Goal: Use online tool/utility: Utilize a website feature to perform a specific function

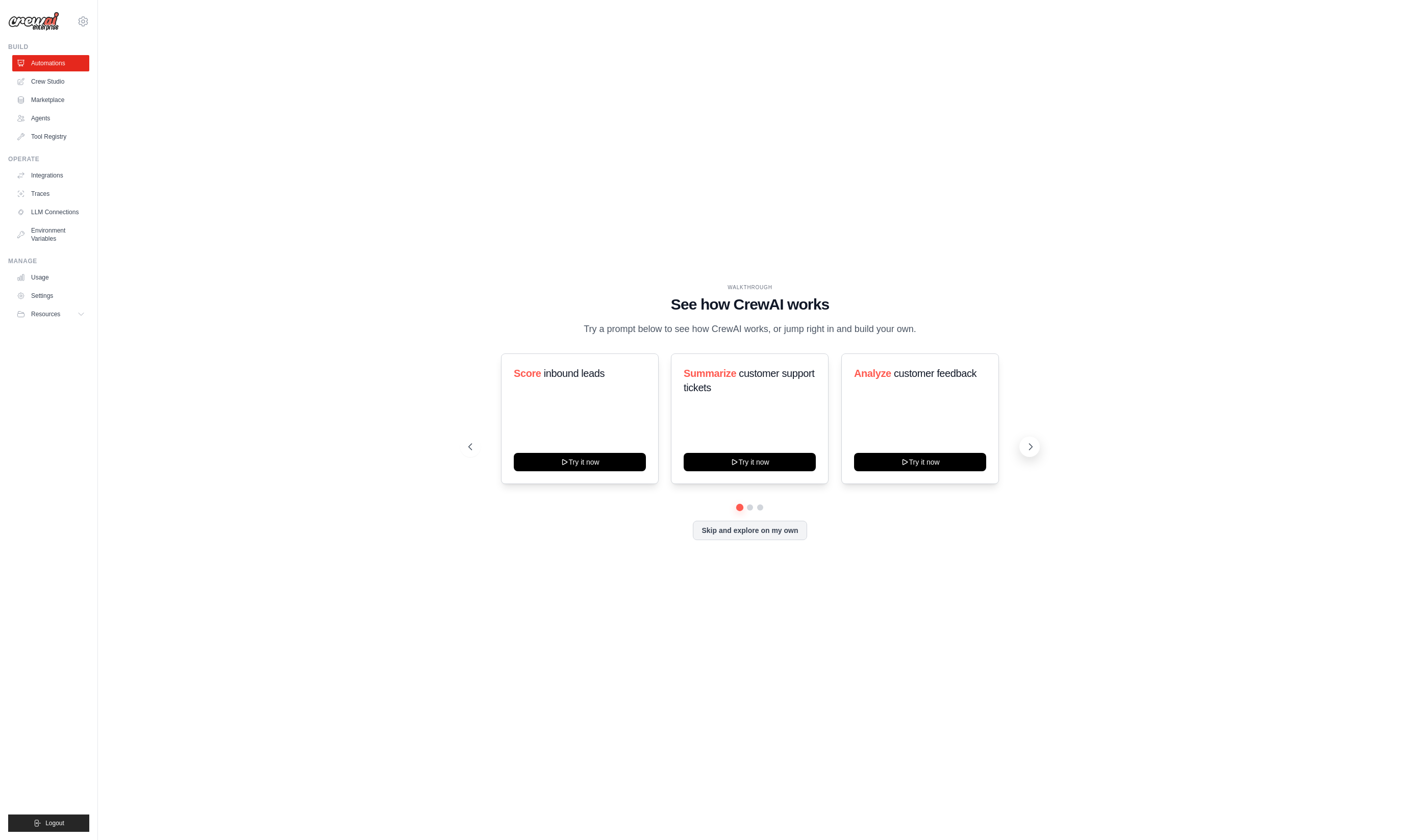
click at [1030, 450] on icon at bounding box center [1031, 447] width 10 height 10
click at [469, 450] on icon at bounding box center [469, 447] width 10 height 10
click at [735, 464] on icon at bounding box center [734, 461] width 8 height 8
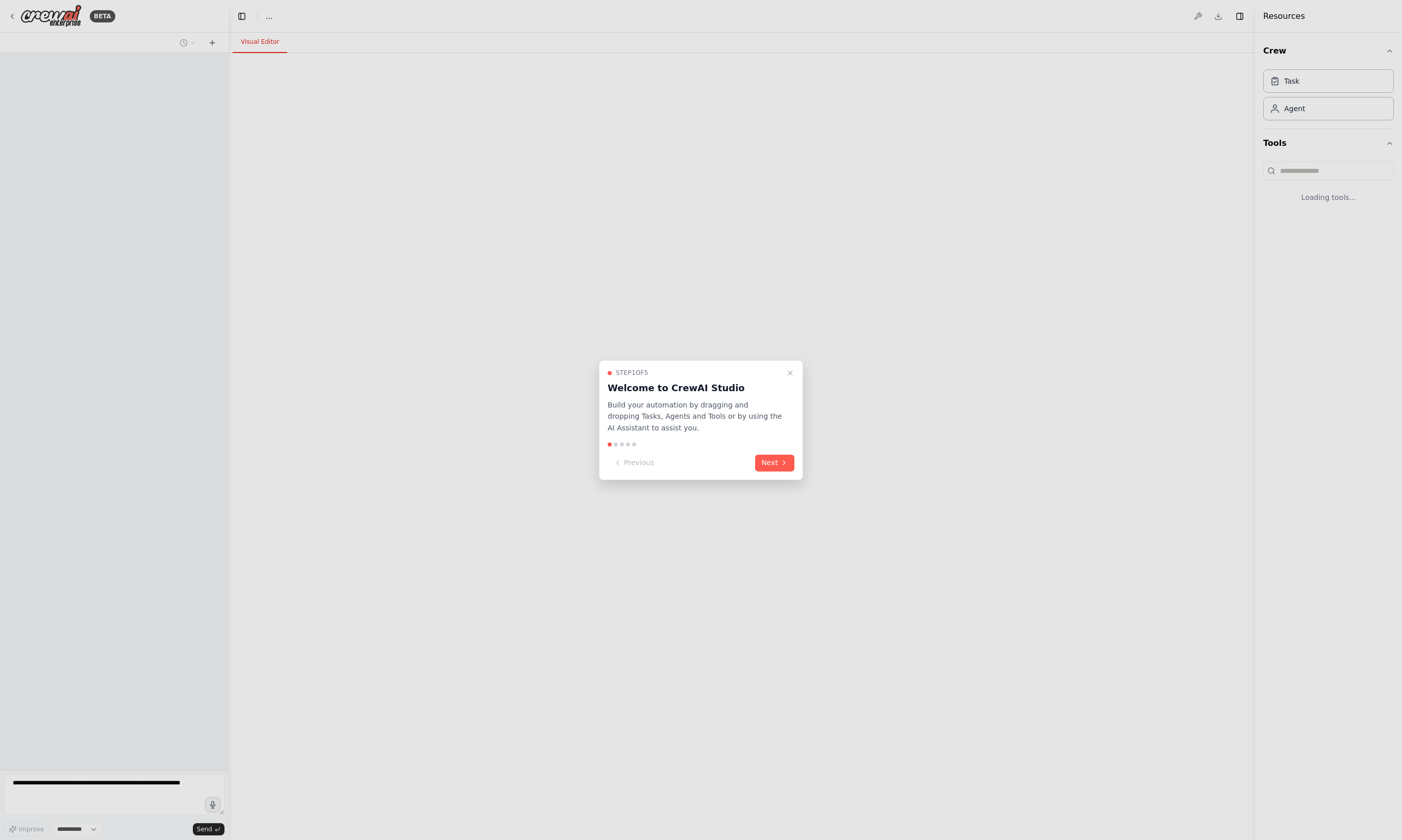
select select "****"
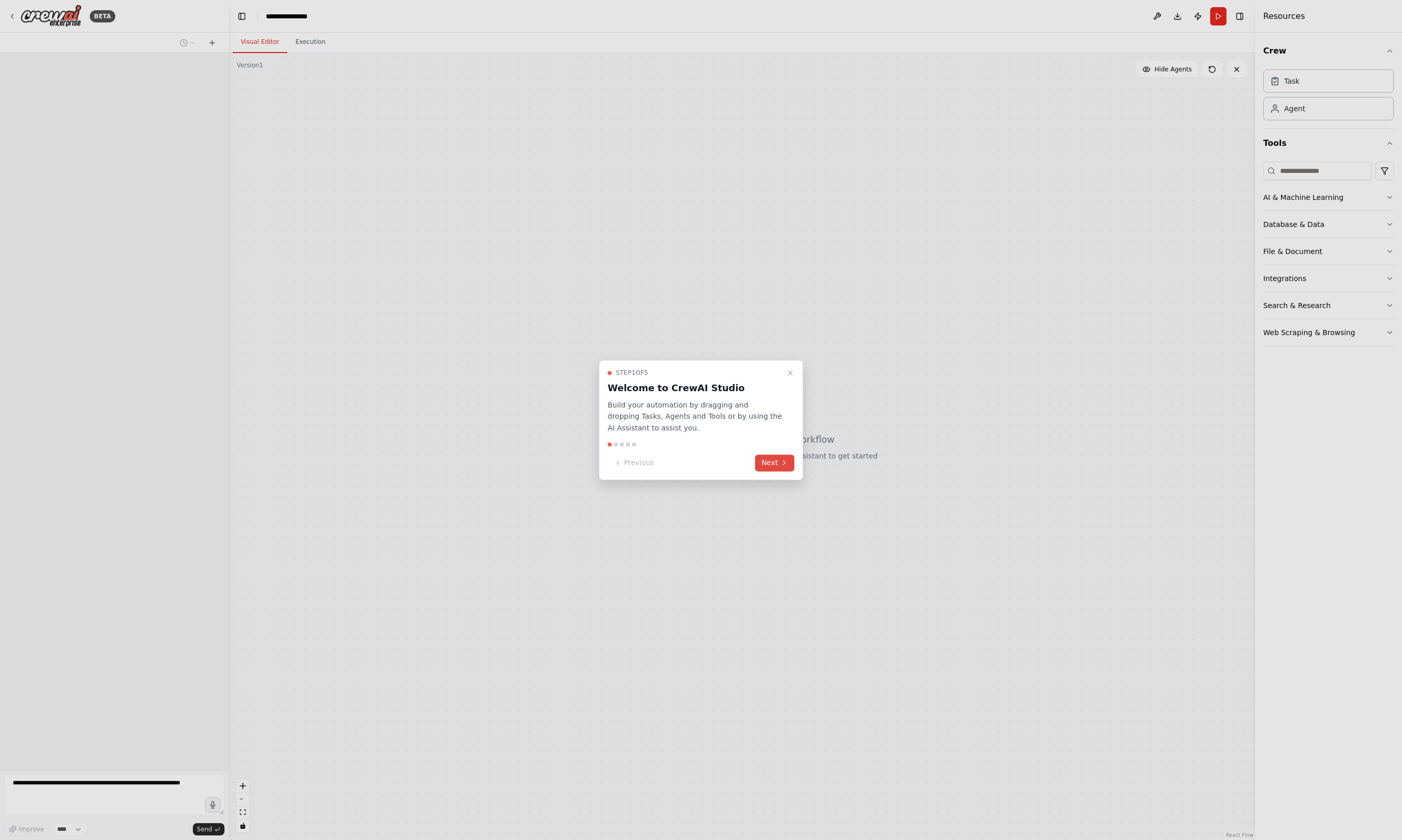
click at [777, 464] on button "Next" at bounding box center [774, 462] width 39 height 16
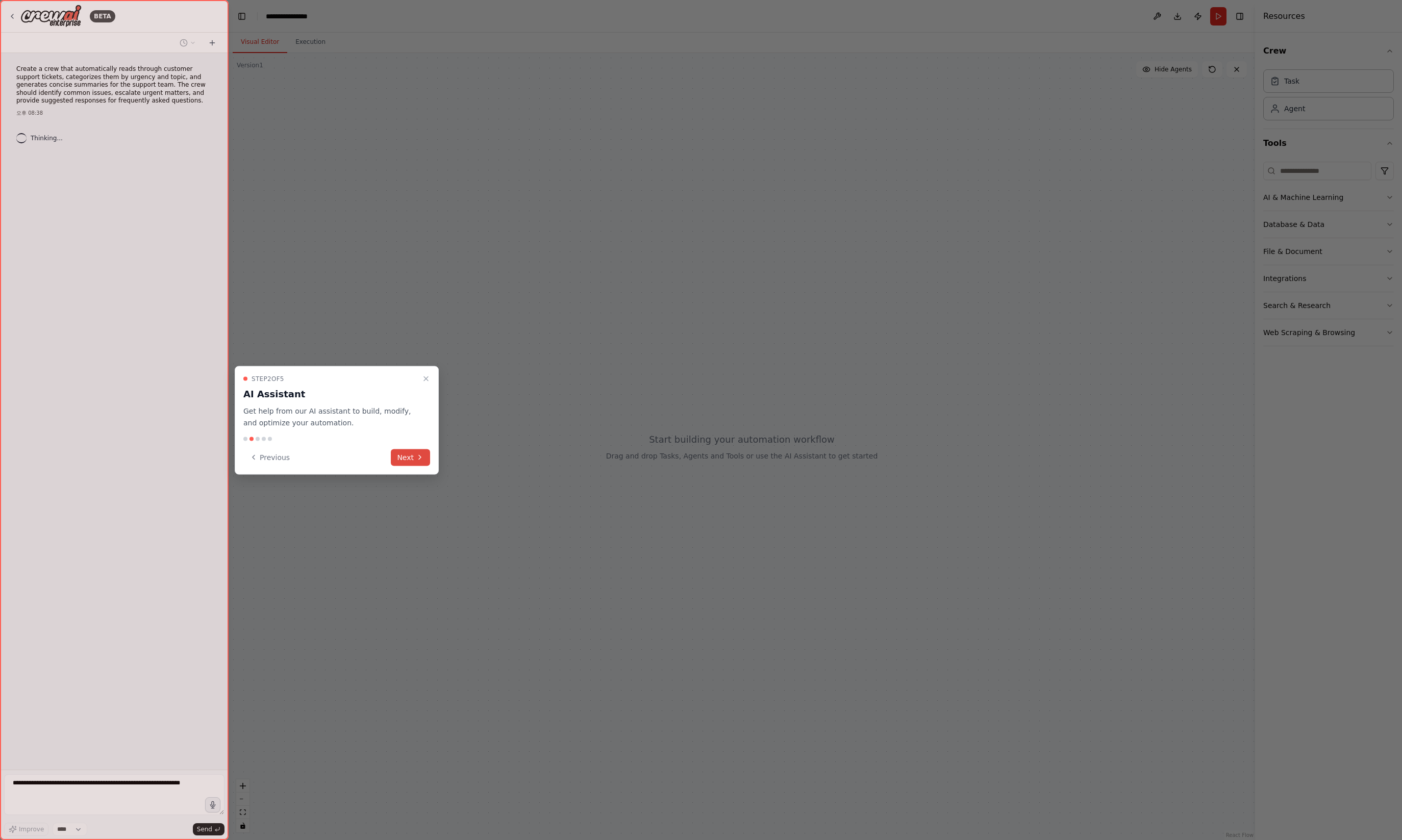
click at [404, 454] on button "Next" at bounding box center [410, 457] width 39 height 16
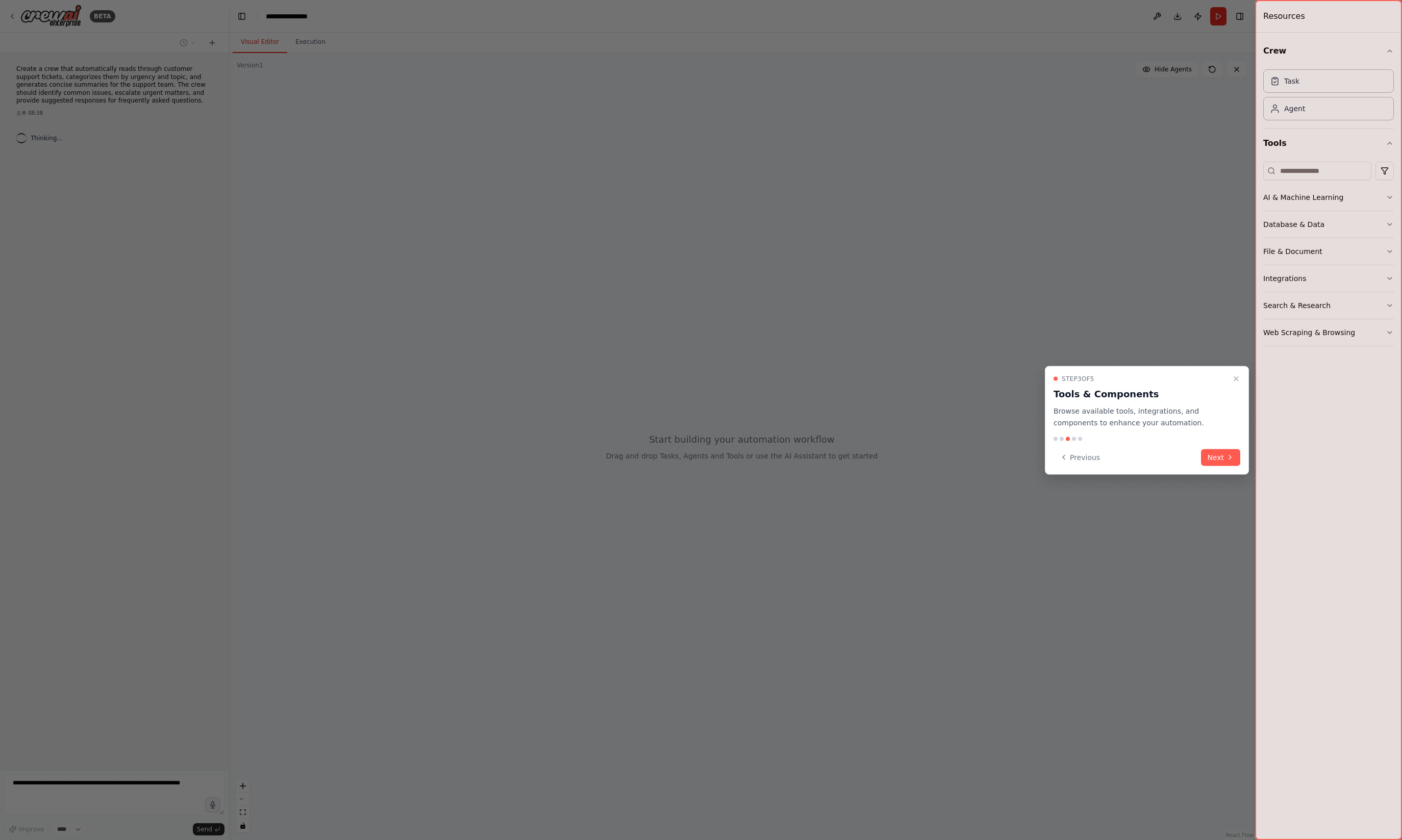
click at [1218, 457] on button "Next" at bounding box center [1220, 457] width 39 height 16
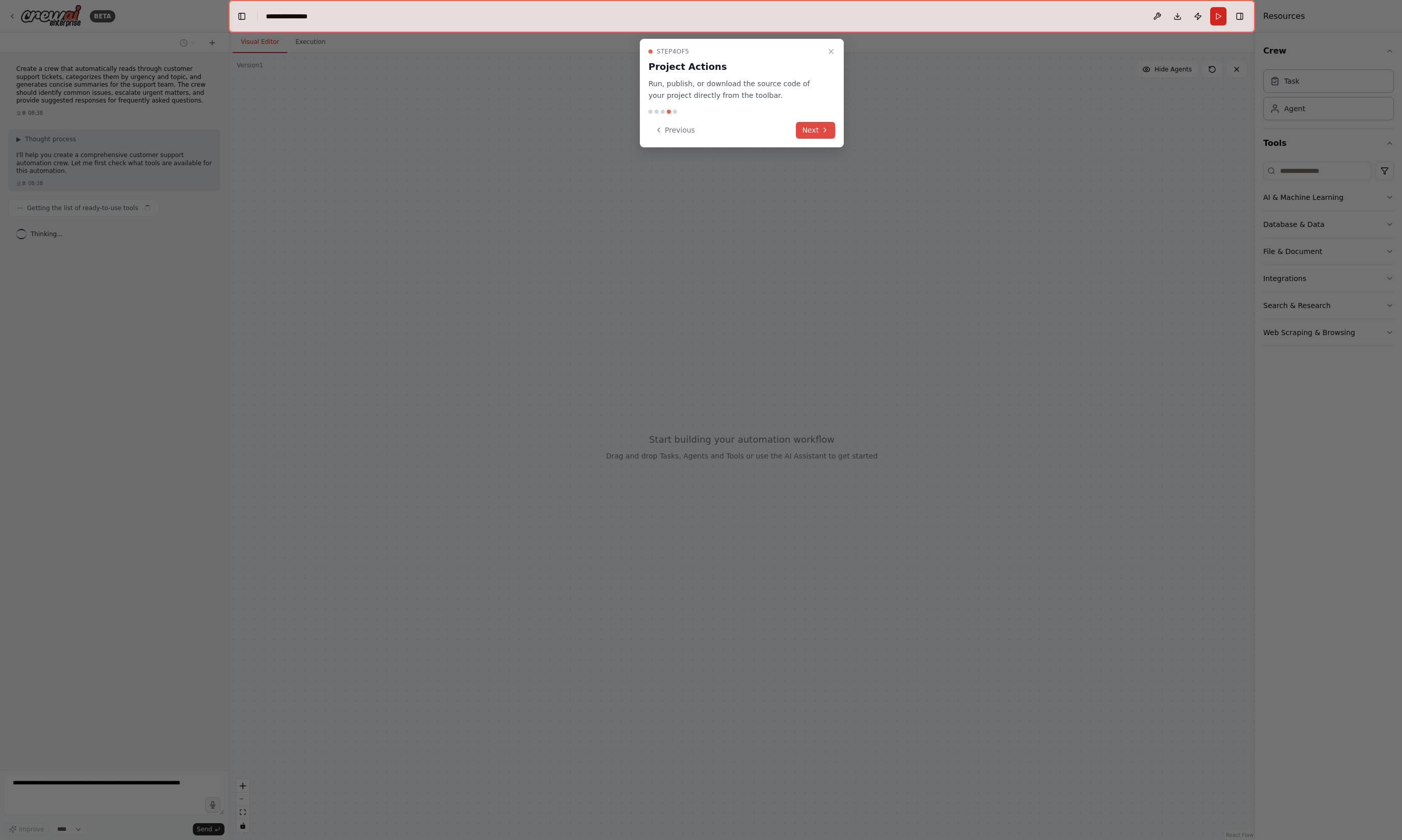
click at [809, 135] on button "Next" at bounding box center [815, 130] width 39 height 16
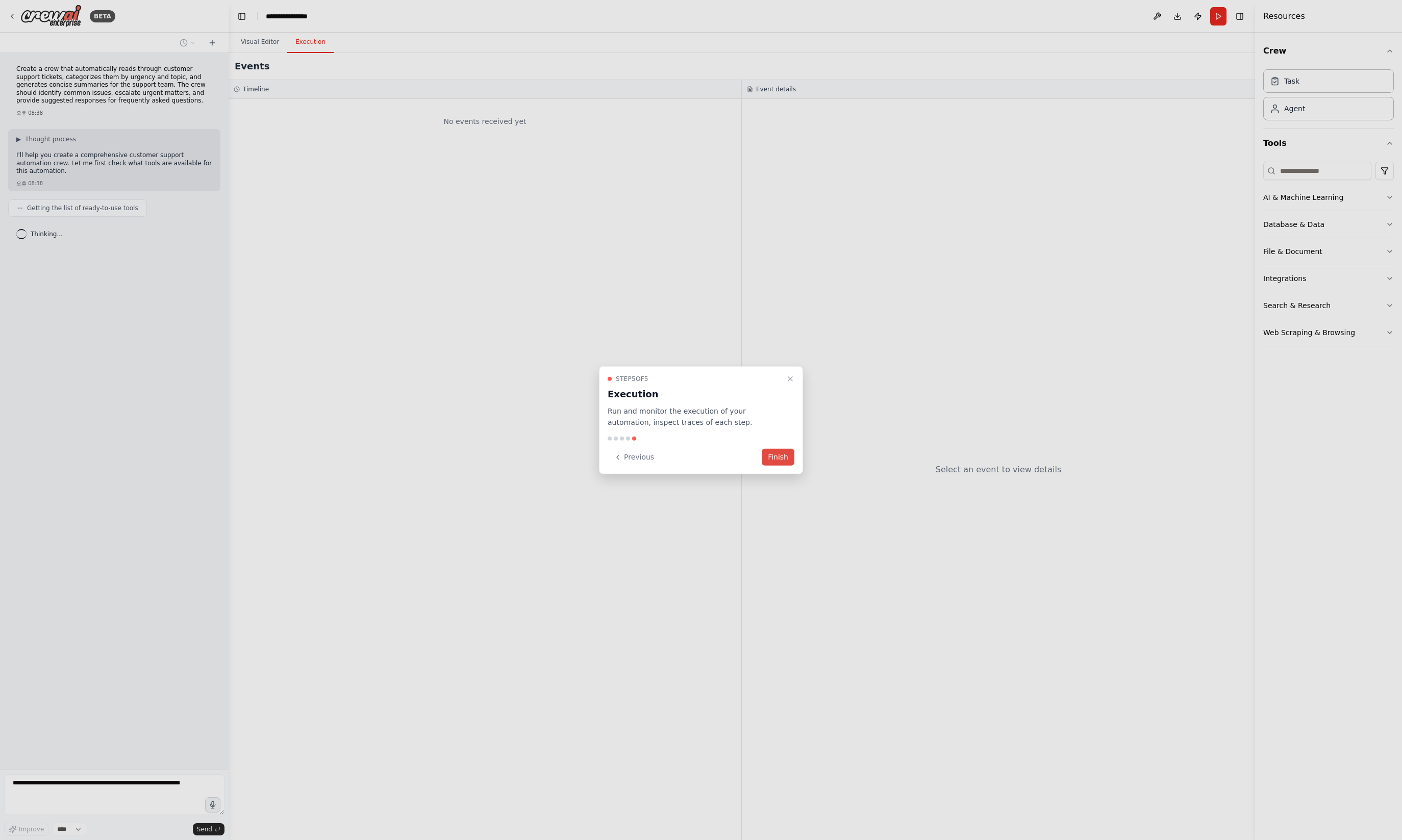
click at [779, 454] on button "Finish" at bounding box center [778, 457] width 33 height 16
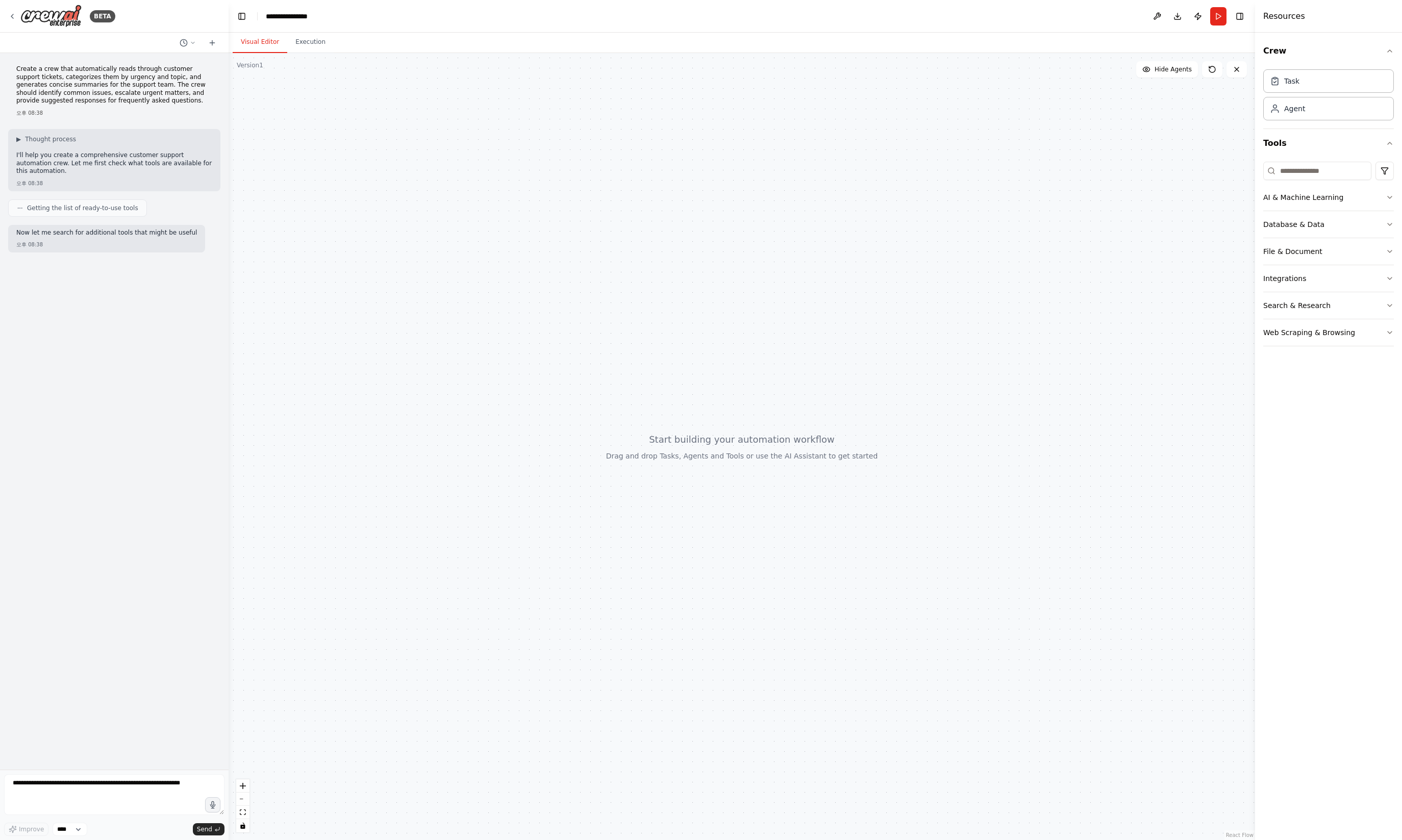
click at [778, 514] on div at bounding box center [742, 447] width 1026 height 787
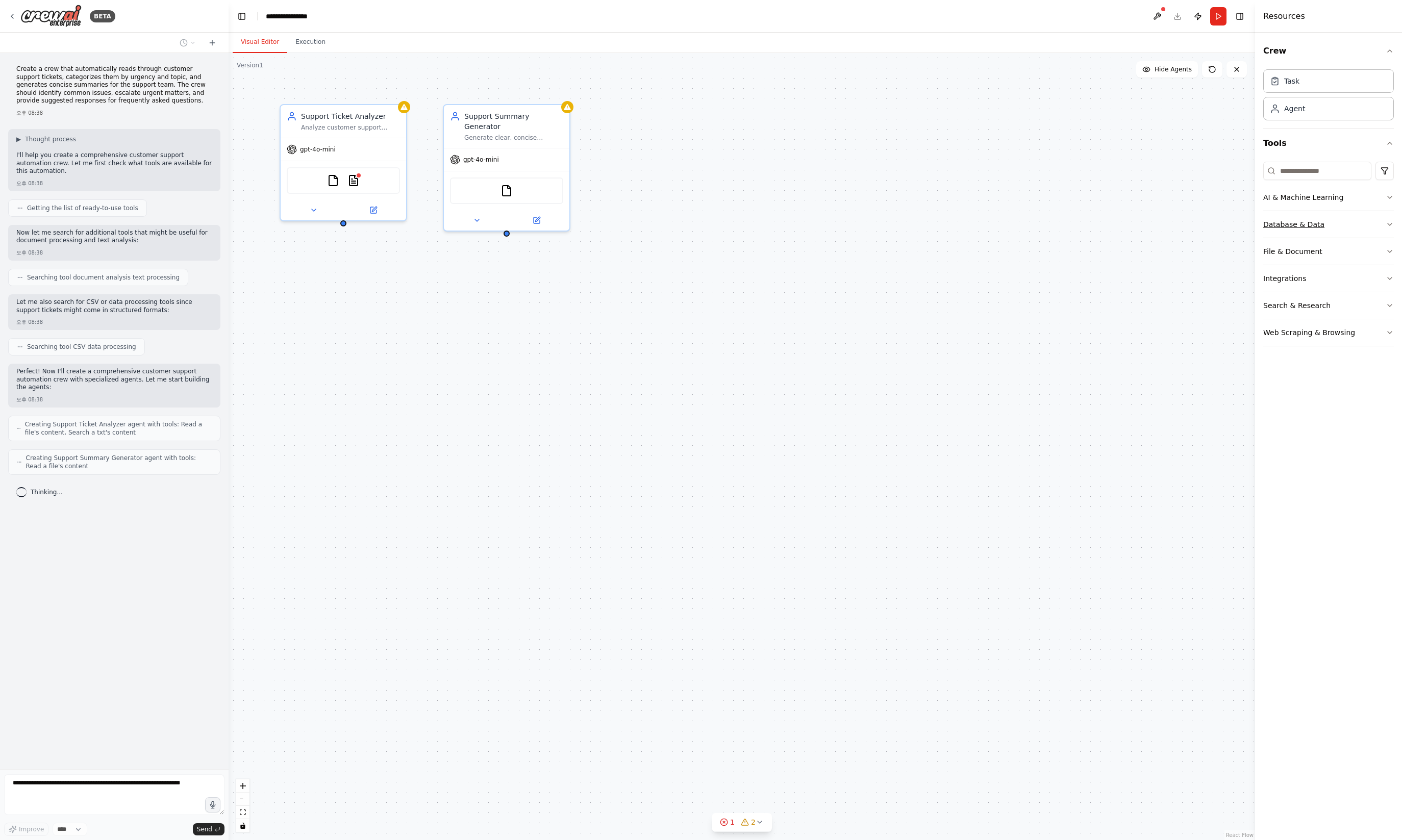
click at [1336, 231] on button "Database & Data" at bounding box center [1328, 224] width 130 height 27
click at [1335, 375] on button "File & Document" at bounding box center [1328, 369] width 130 height 27
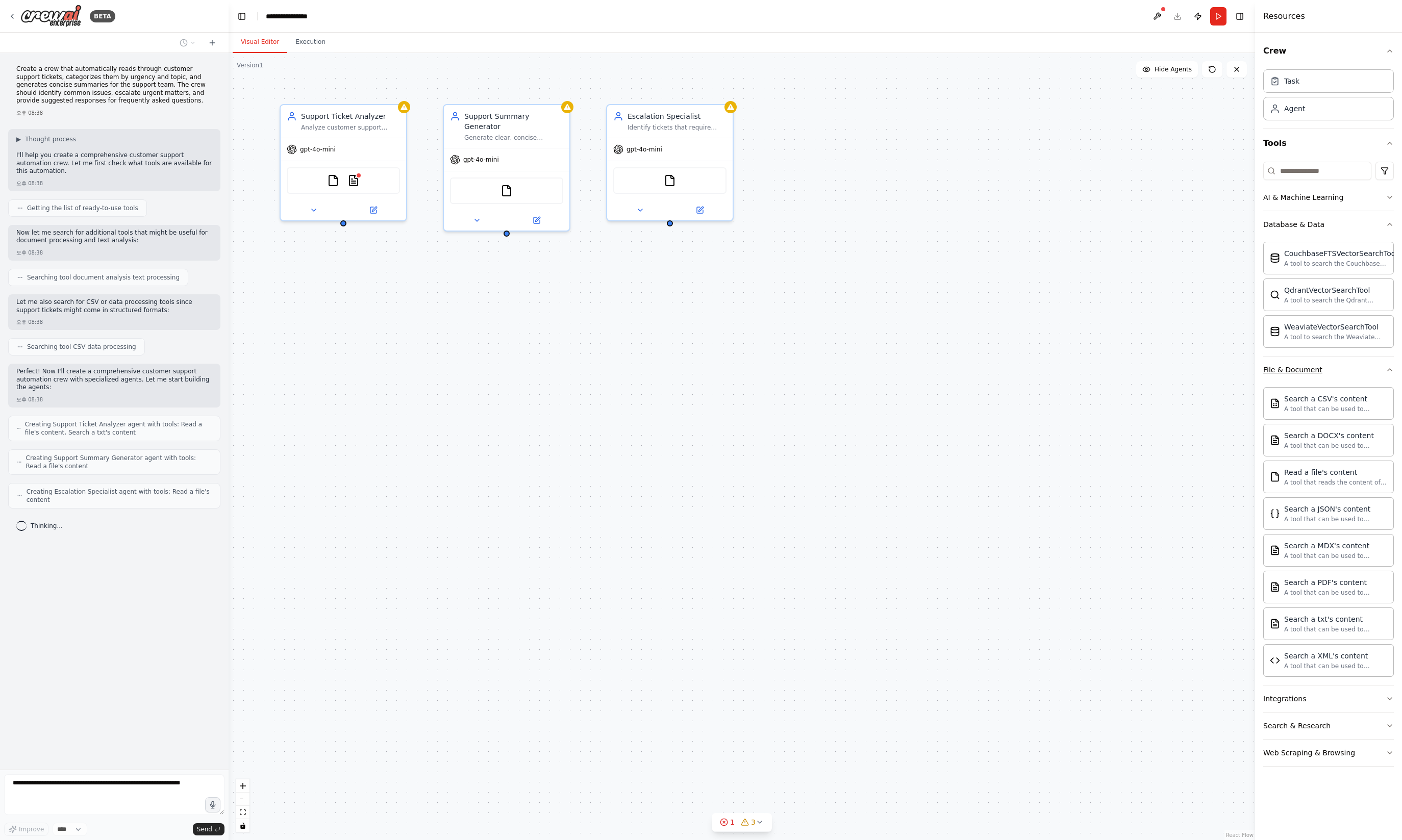
click at [1335, 374] on button "File & Document" at bounding box center [1328, 369] width 130 height 27
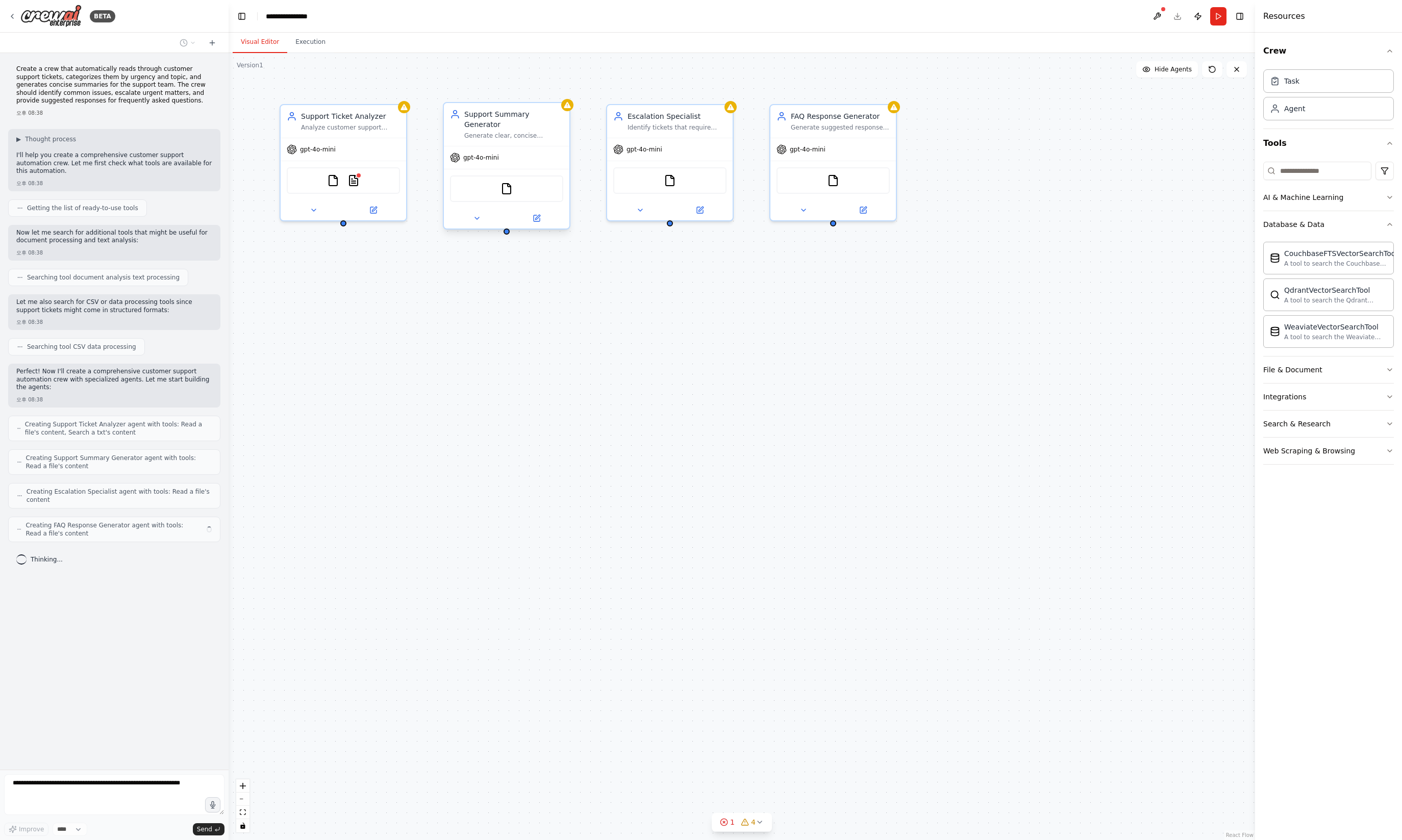
click at [491, 132] on div "Support Summary Generator Generate clear, concise summaries of customer support…" at bounding box center [506, 125] width 125 height 43
click at [586, 279] on div "Support Ticket Analyzer Analyze customer support tickets to categorize them by …" at bounding box center [742, 447] width 1026 height 787
click at [1320, 429] on button "Search & Research" at bounding box center [1328, 424] width 130 height 27
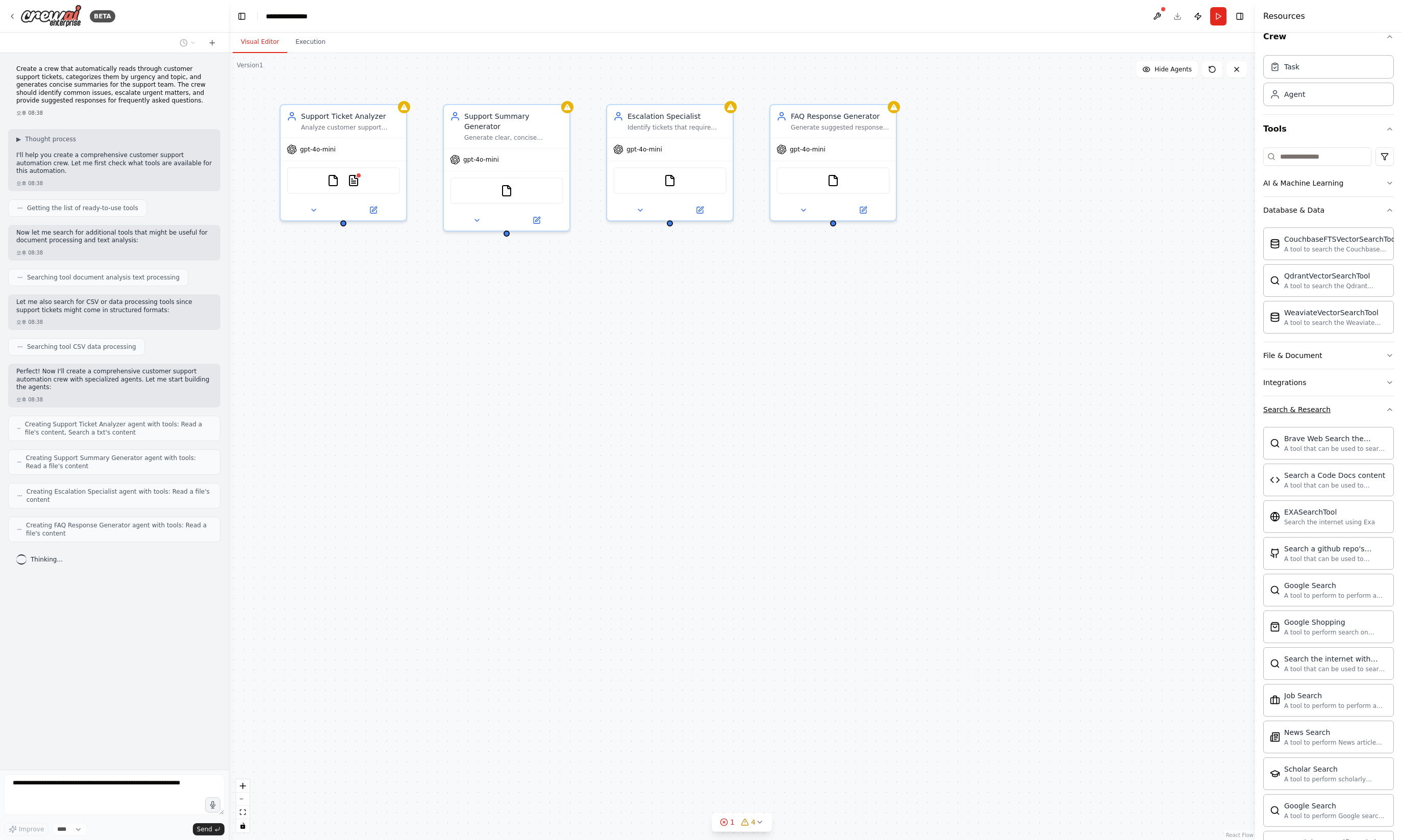
scroll to position [163, 0]
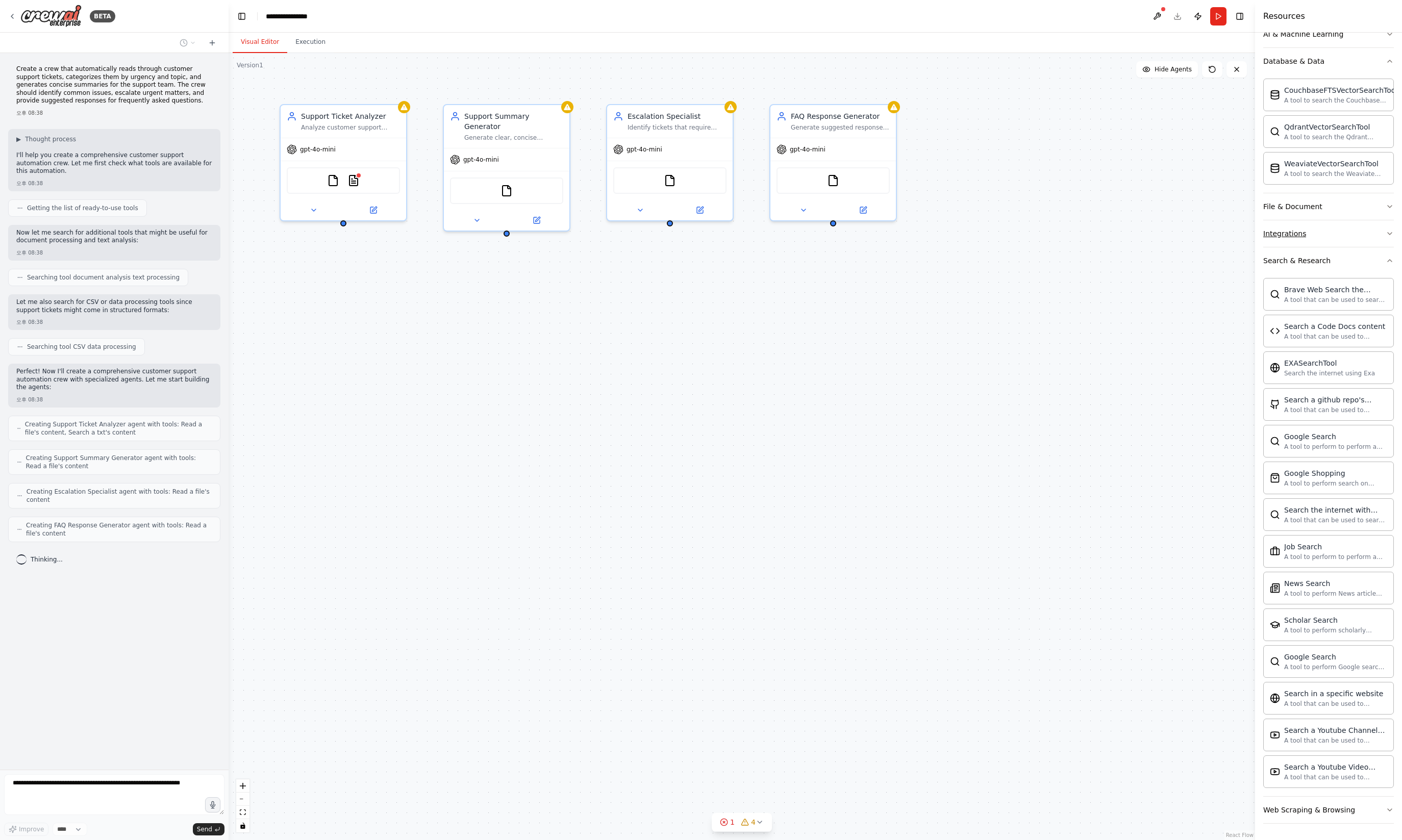
click at [1348, 237] on button "Integrations" at bounding box center [1328, 233] width 130 height 27
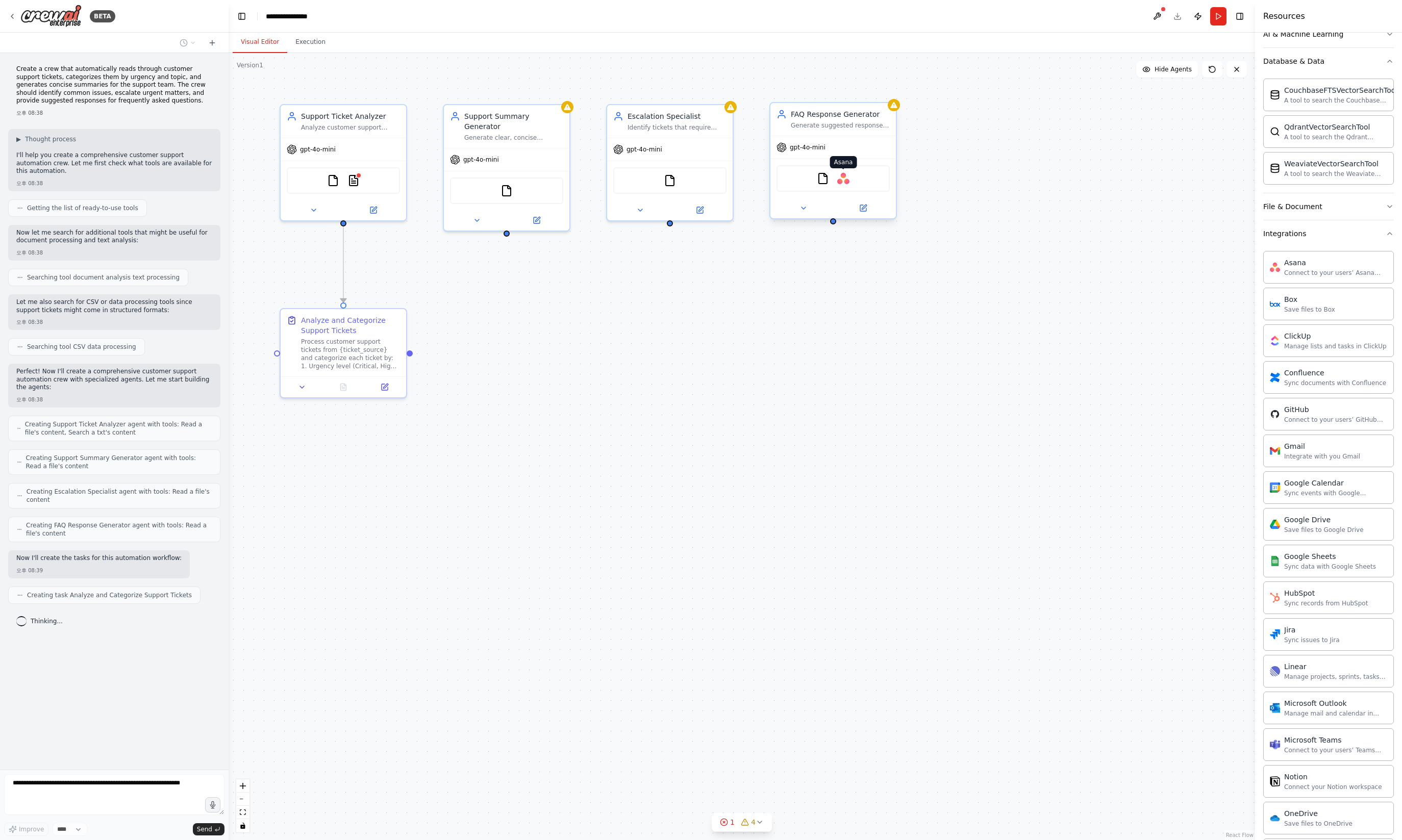
click at [844, 176] on img at bounding box center [843, 178] width 12 height 12
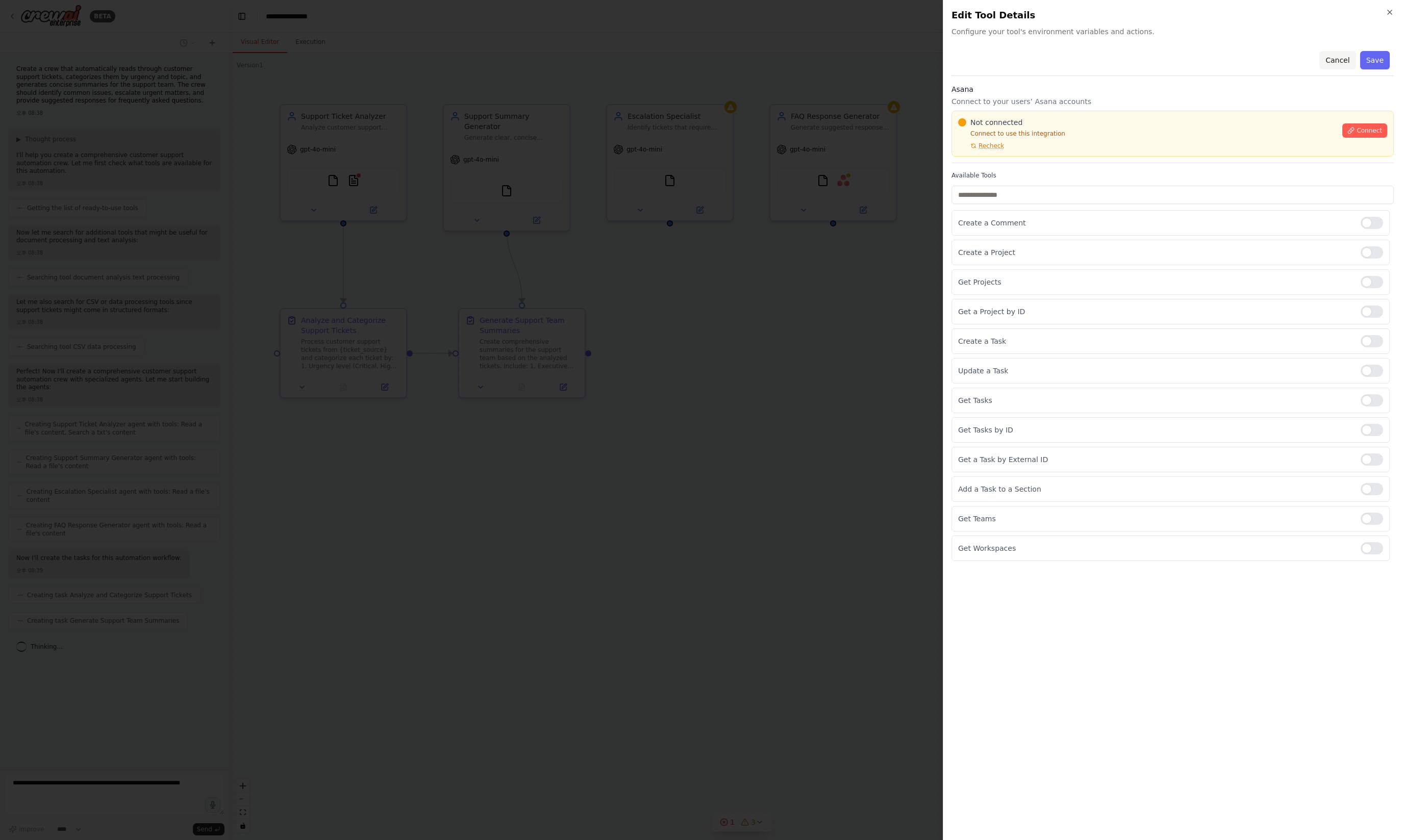
click at [1340, 65] on button "Cancel" at bounding box center [1337, 60] width 37 height 19
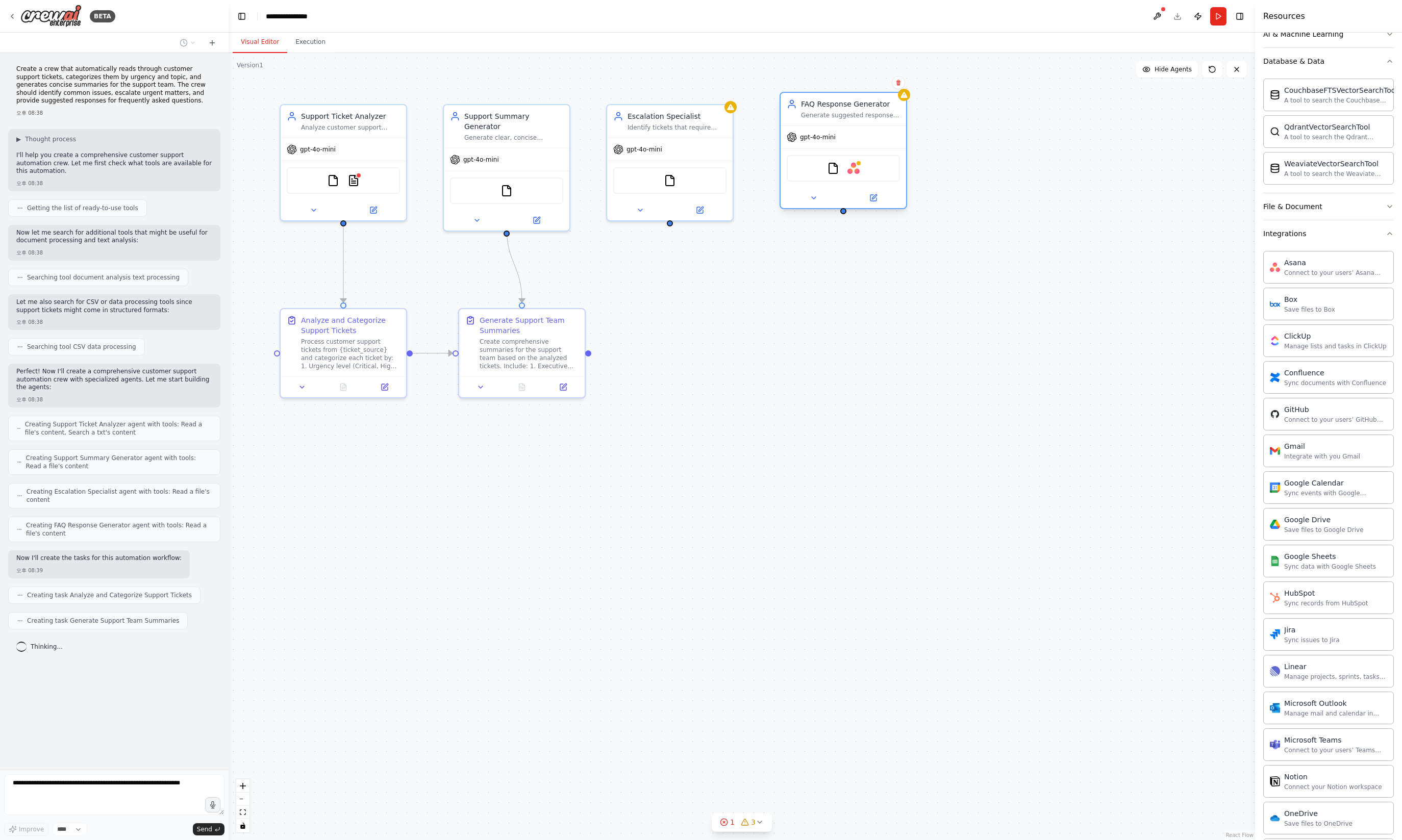
drag, startPoint x: 847, startPoint y: 182, endPoint x: 852, endPoint y: 176, distance: 7.8
click at [852, 176] on div "FileReadTool Asana" at bounding box center [843, 168] width 113 height 27
click at [881, 173] on div "FileReadTool Asana" at bounding box center [843, 168] width 113 height 27
click at [868, 204] on button at bounding box center [873, 198] width 57 height 12
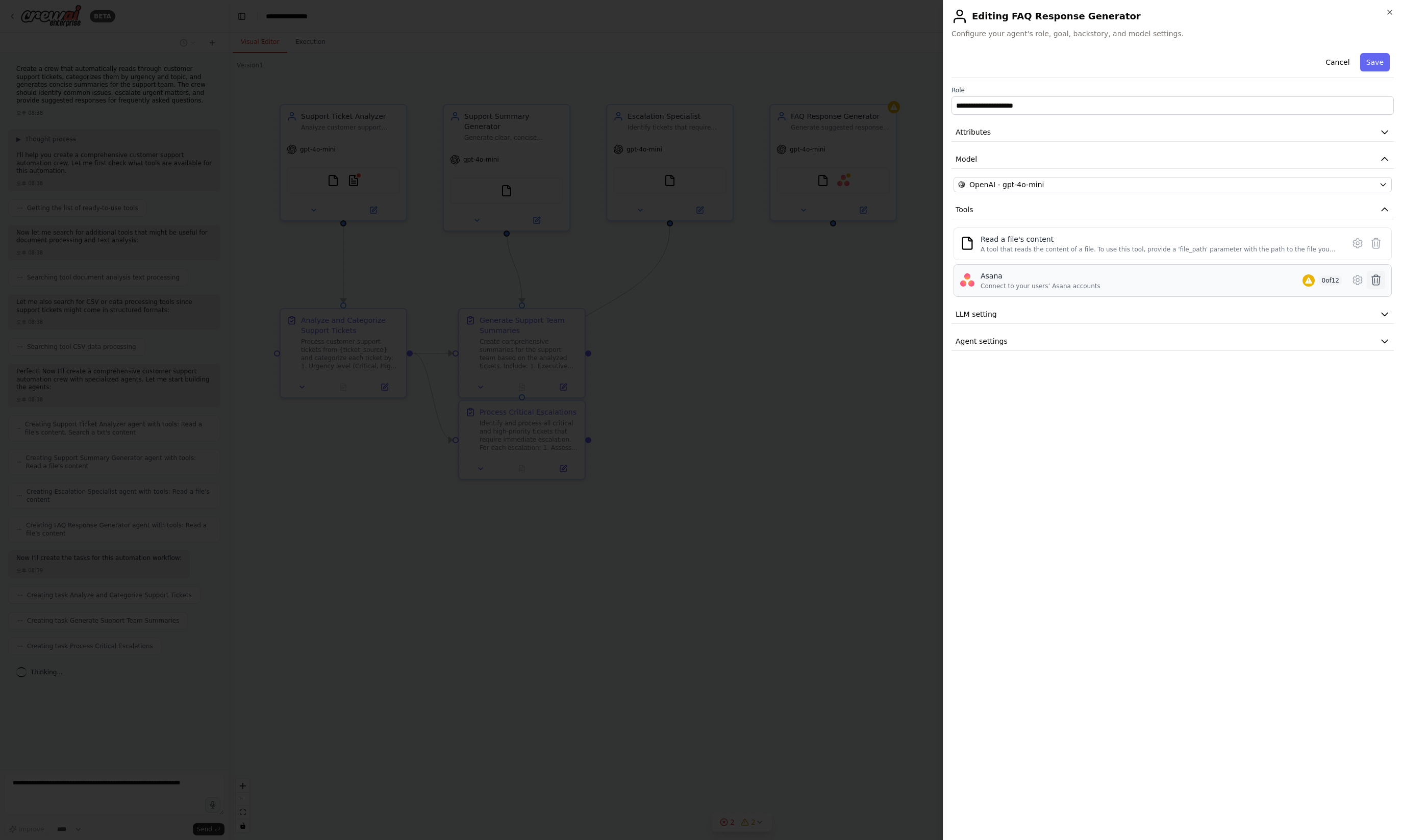
click at [1375, 280] on icon at bounding box center [1375, 280] width 12 height 12
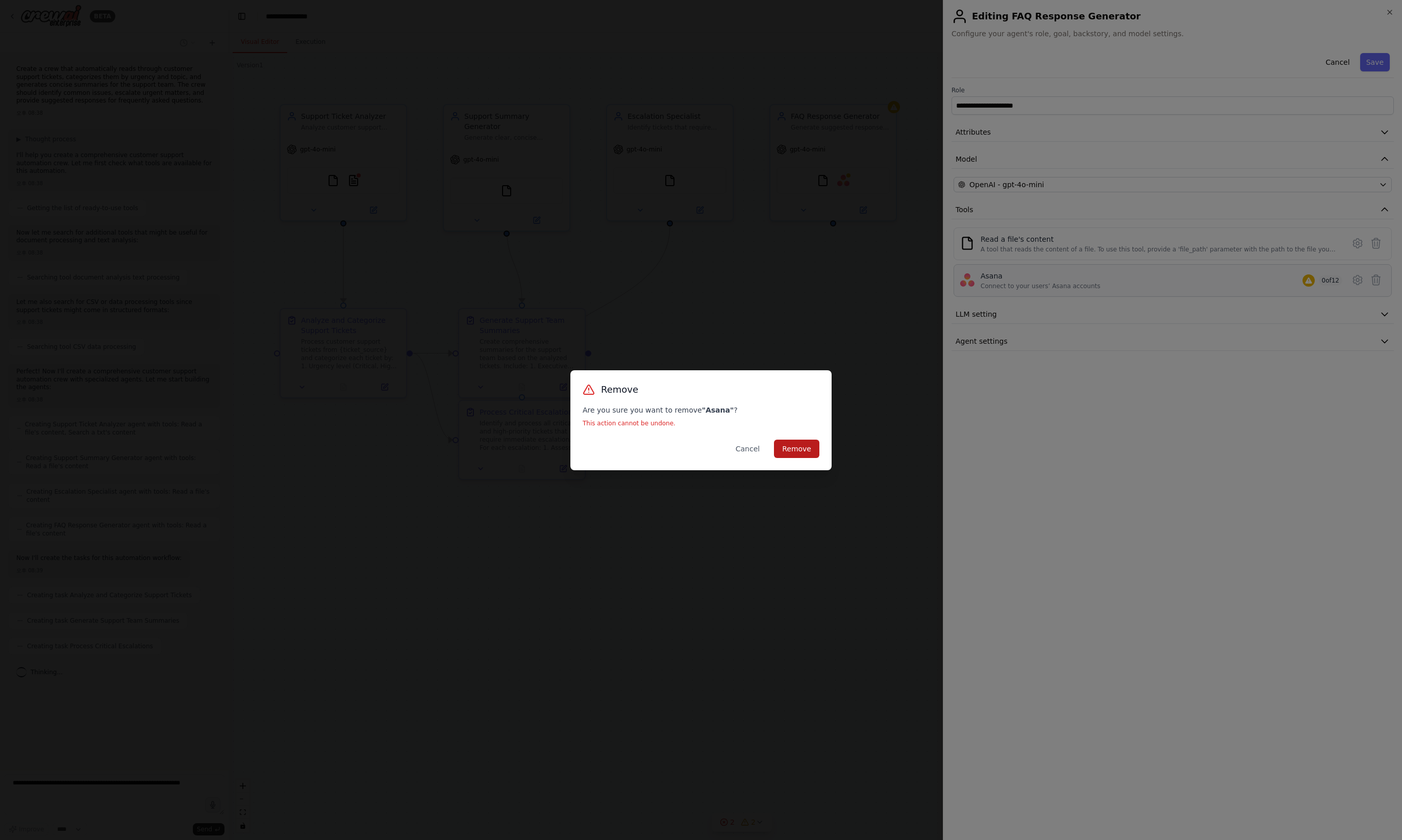
click at [798, 451] on button "Remove" at bounding box center [796, 449] width 45 height 19
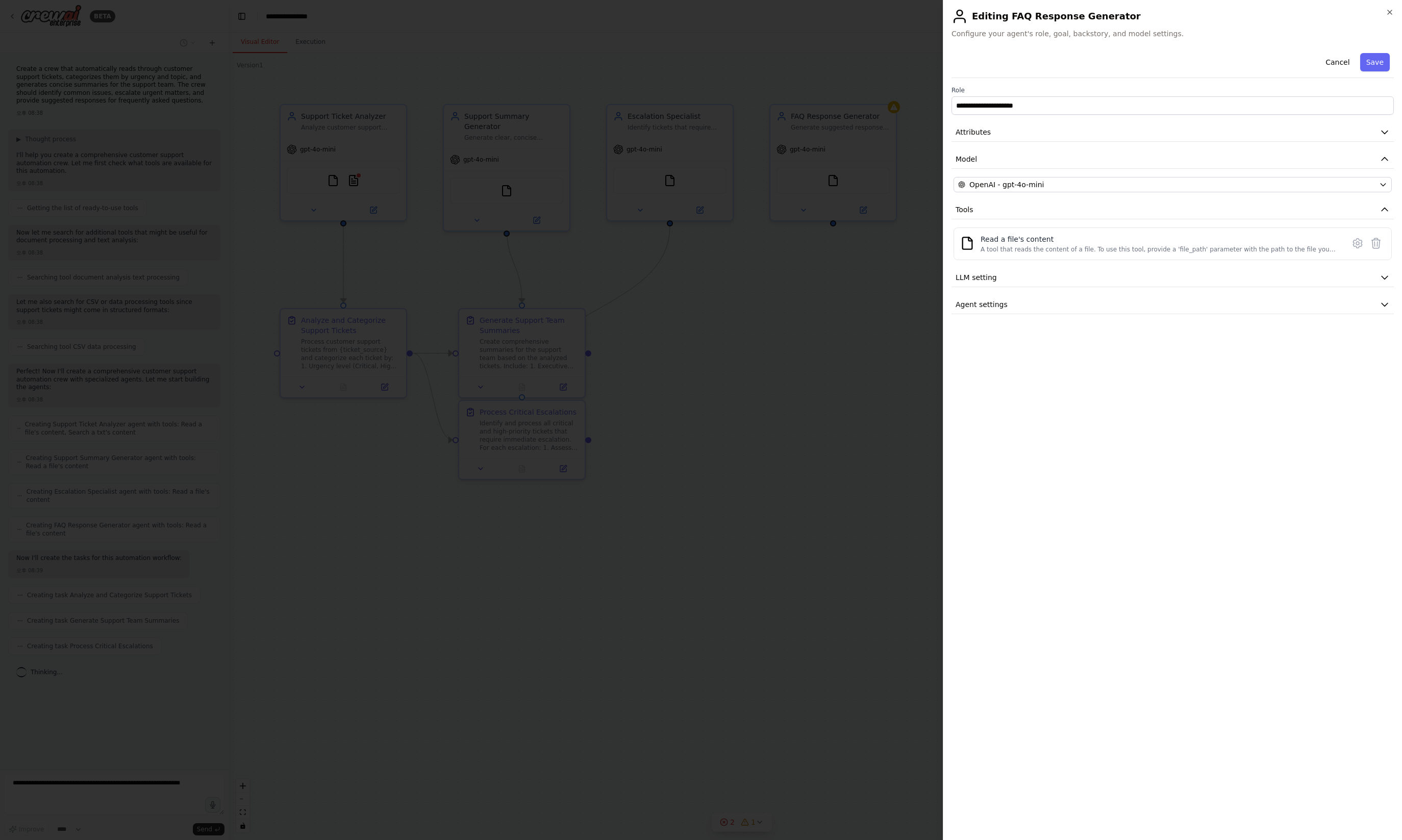
click at [798, 451] on div at bounding box center [701, 420] width 1402 height 840
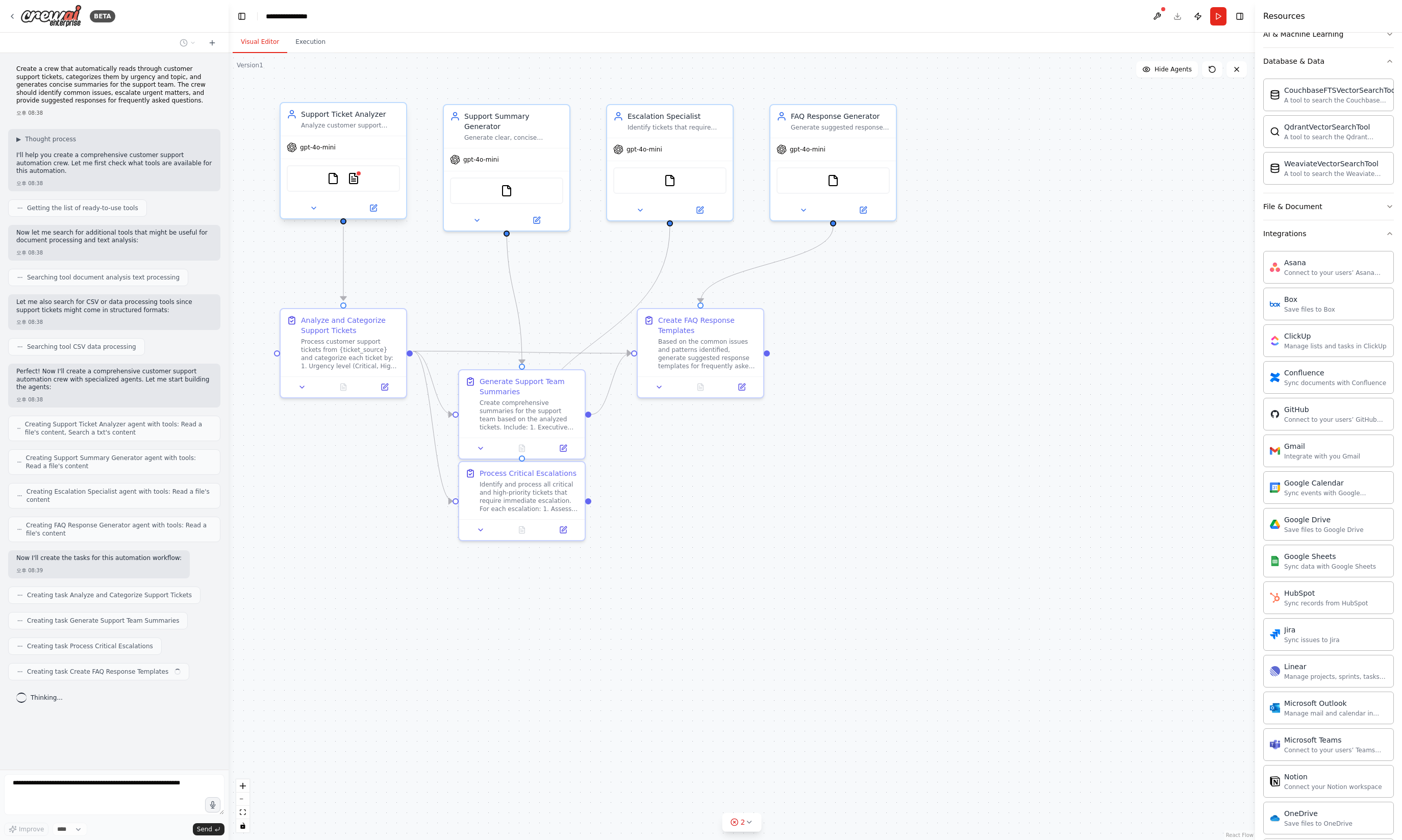
click at [351, 143] on div "gpt-4o-mini" at bounding box center [343, 147] width 125 height 22
click at [351, 127] on div "Analyze customer support tickets to categorize them by urgency level (low, medi…" at bounding box center [350, 125] width 99 height 8
click at [371, 210] on icon at bounding box center [373, 208] width 6 height 6
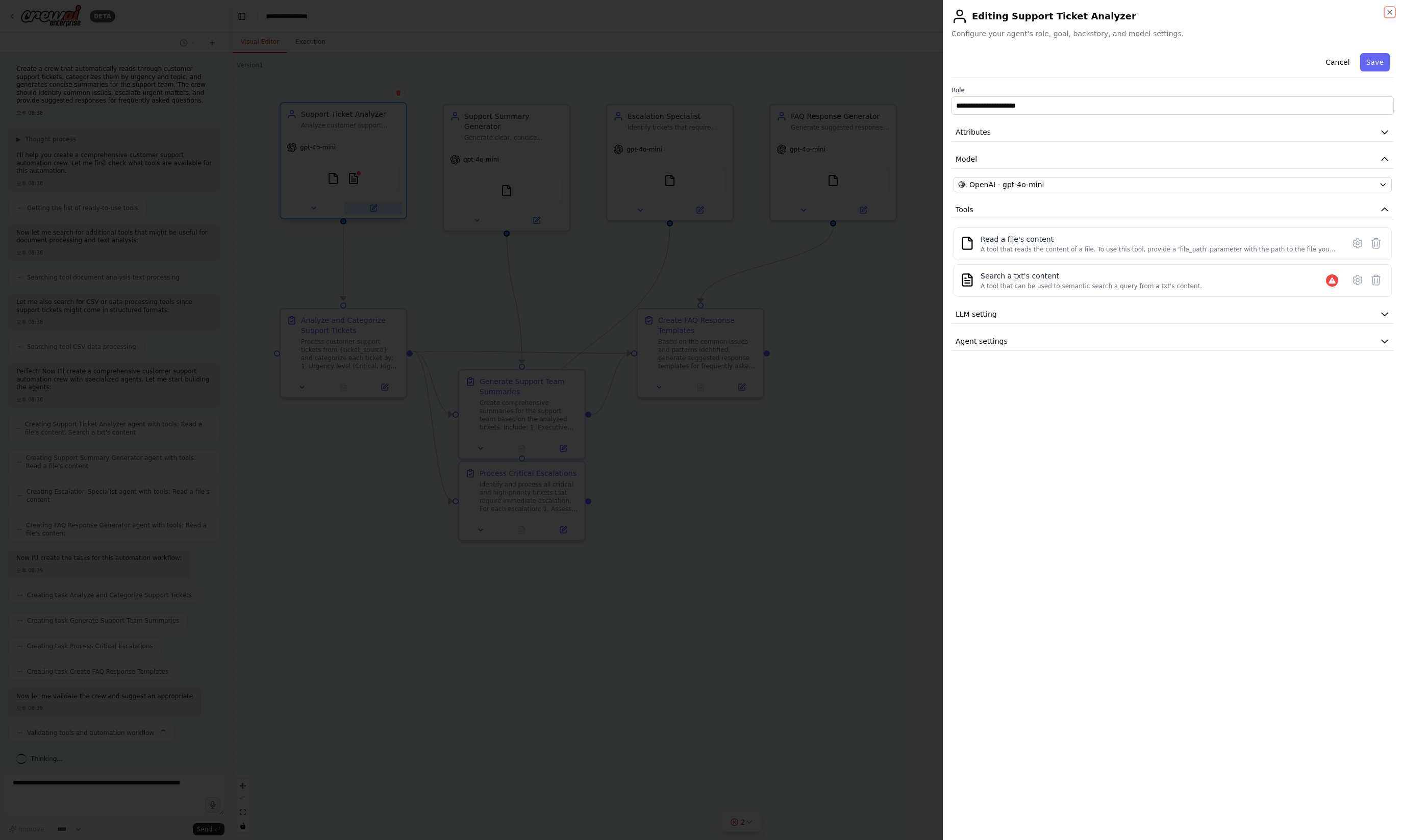
scroll to position [6, 0]
click at [1005, 131] on button "Attributes" at bounding box center [1172, 133] width 442 height 19
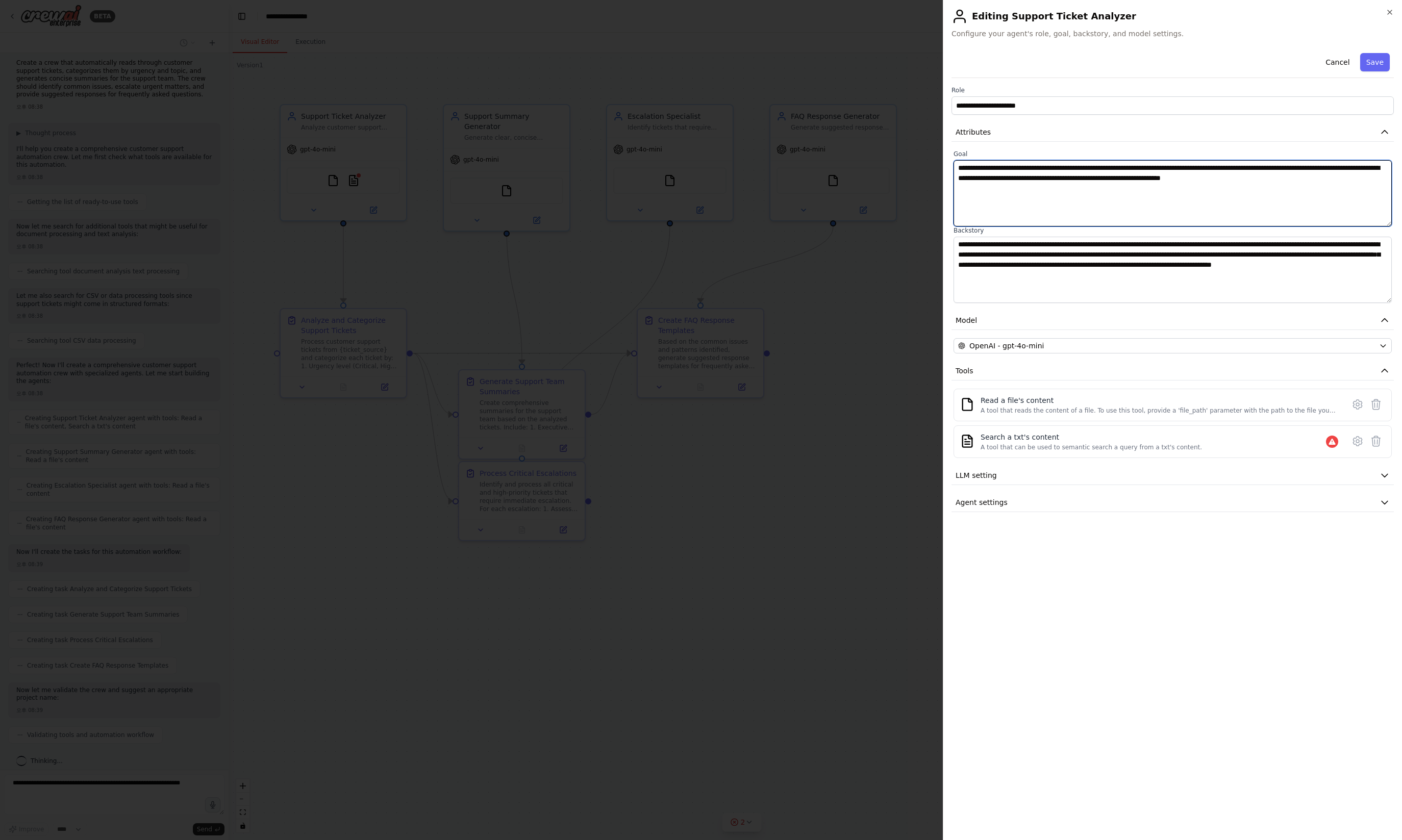
click at [1020, 201] on textarea "**********" at bounding box center [1172, 193] width 438 height 67
click at [1029, 264] on textarea "**********" at bounding box center [1172, 269] width 438 height 67
click at [1026, 220] on textarea "**********" at bounding box center [1172, 193] width 438 height 67
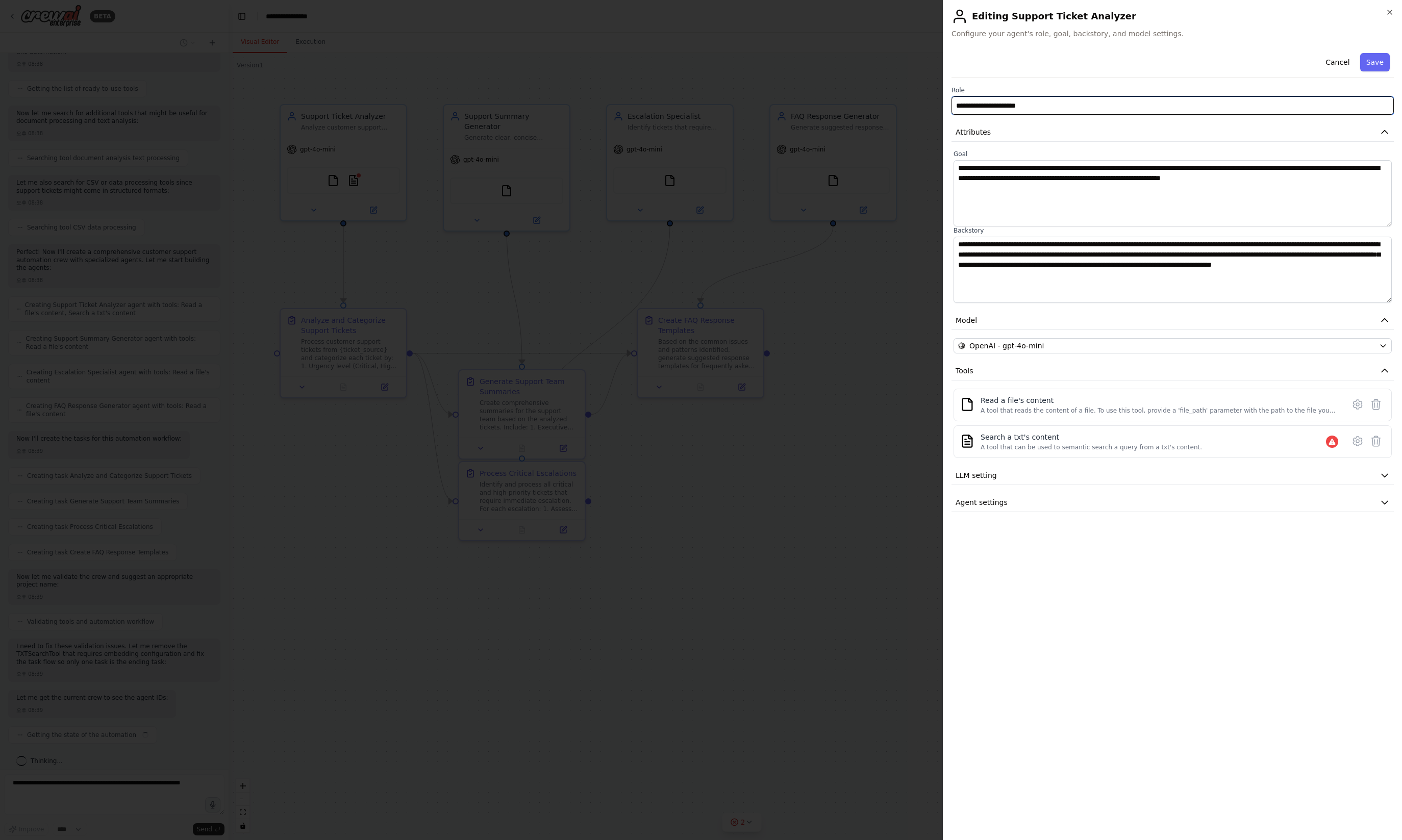
click at [1041, 104] on input "**********" at bounding box center [1172, 106] width 442 height 19
click at [1052, 79] on div "**********" at bounding box center [1172, 280] width 442 height 463
click at [1079, 496] on button "Agent settings" at bounding box center [1172, 502] width 442 height 19
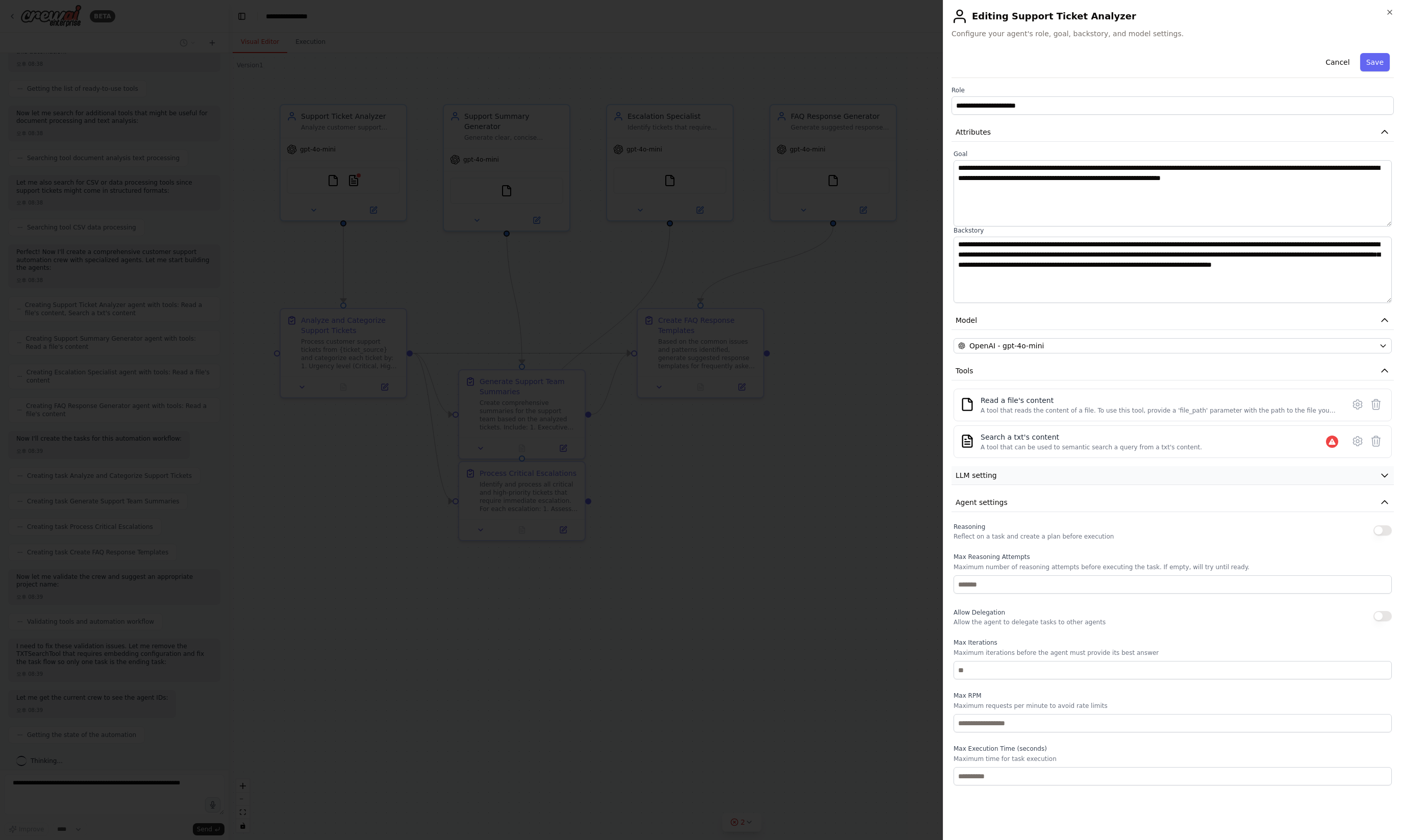
click at [1080, 474] on button "LLM setting" at bounding box center [1172, 476] width 442 height 19
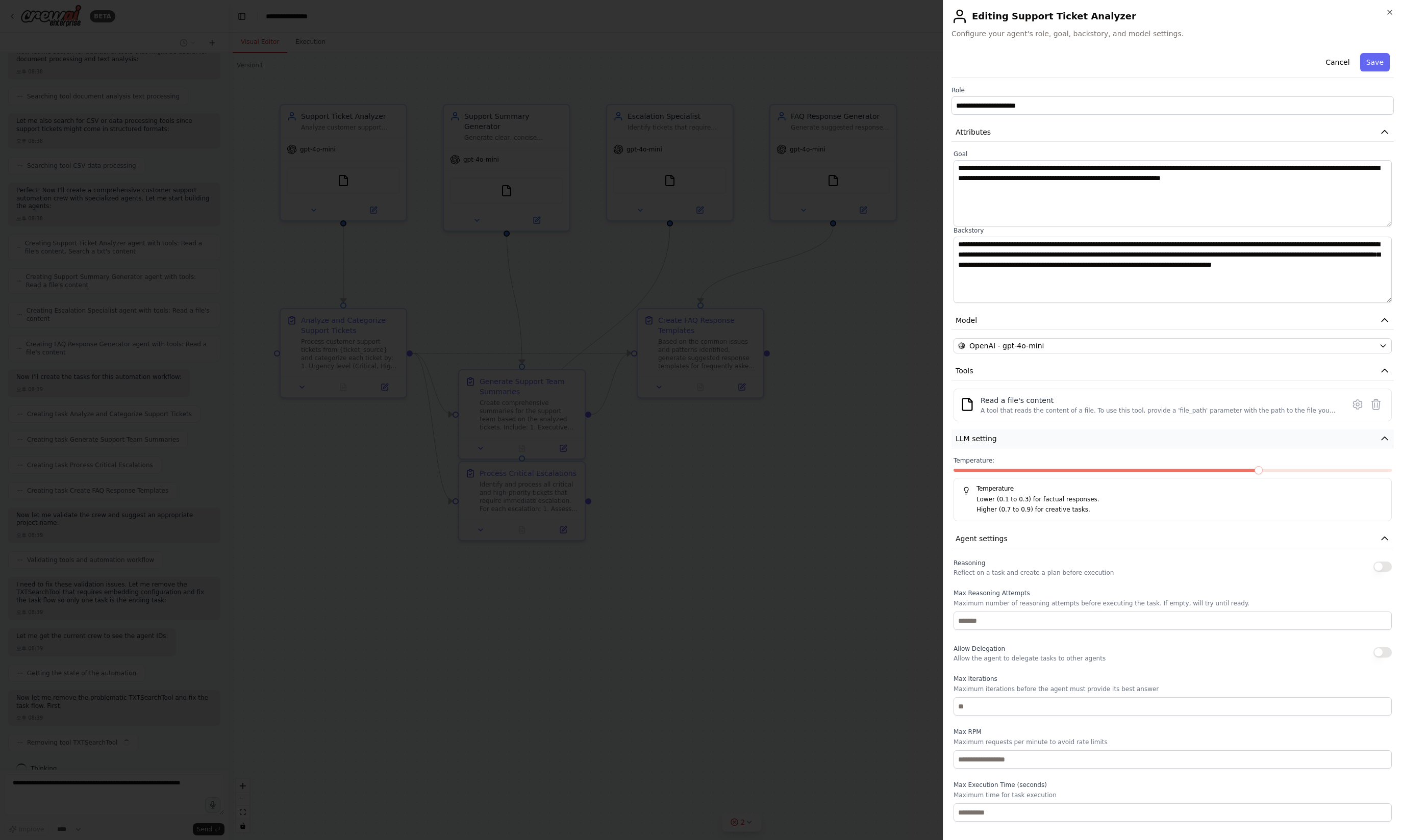
scroll to position [188, 0]
click at [1079, 714] on input "number" at bounding box center [1172, 707] width 438 height 19
click at [850, 649] on div at bounding box center [701, 420] width 1402 height 840
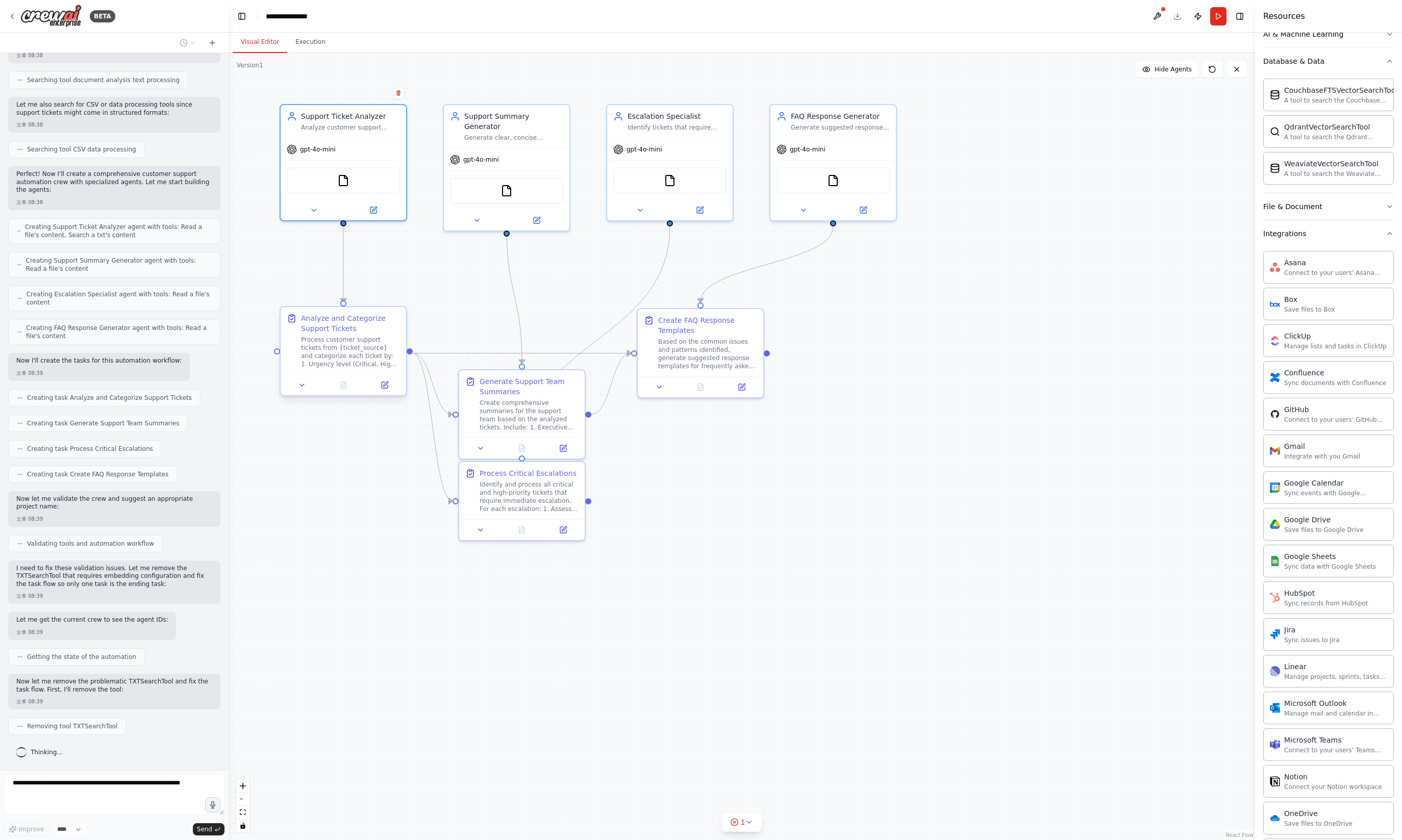
click at [396, 333] on div "Analyze and Categorize Support Tickets" at bounding box center [350, 323] width 99 height 20
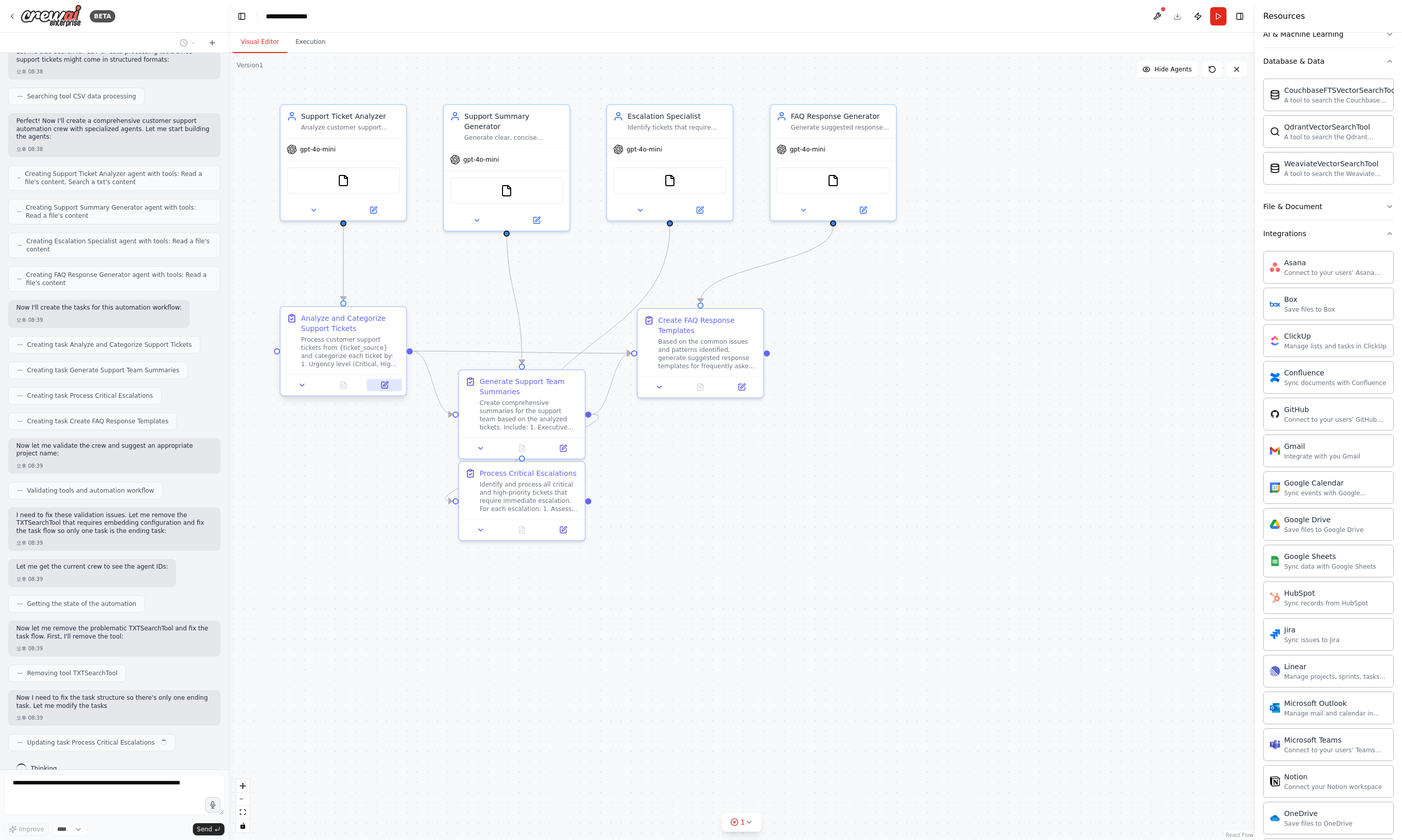
scroll to position [259, 0]
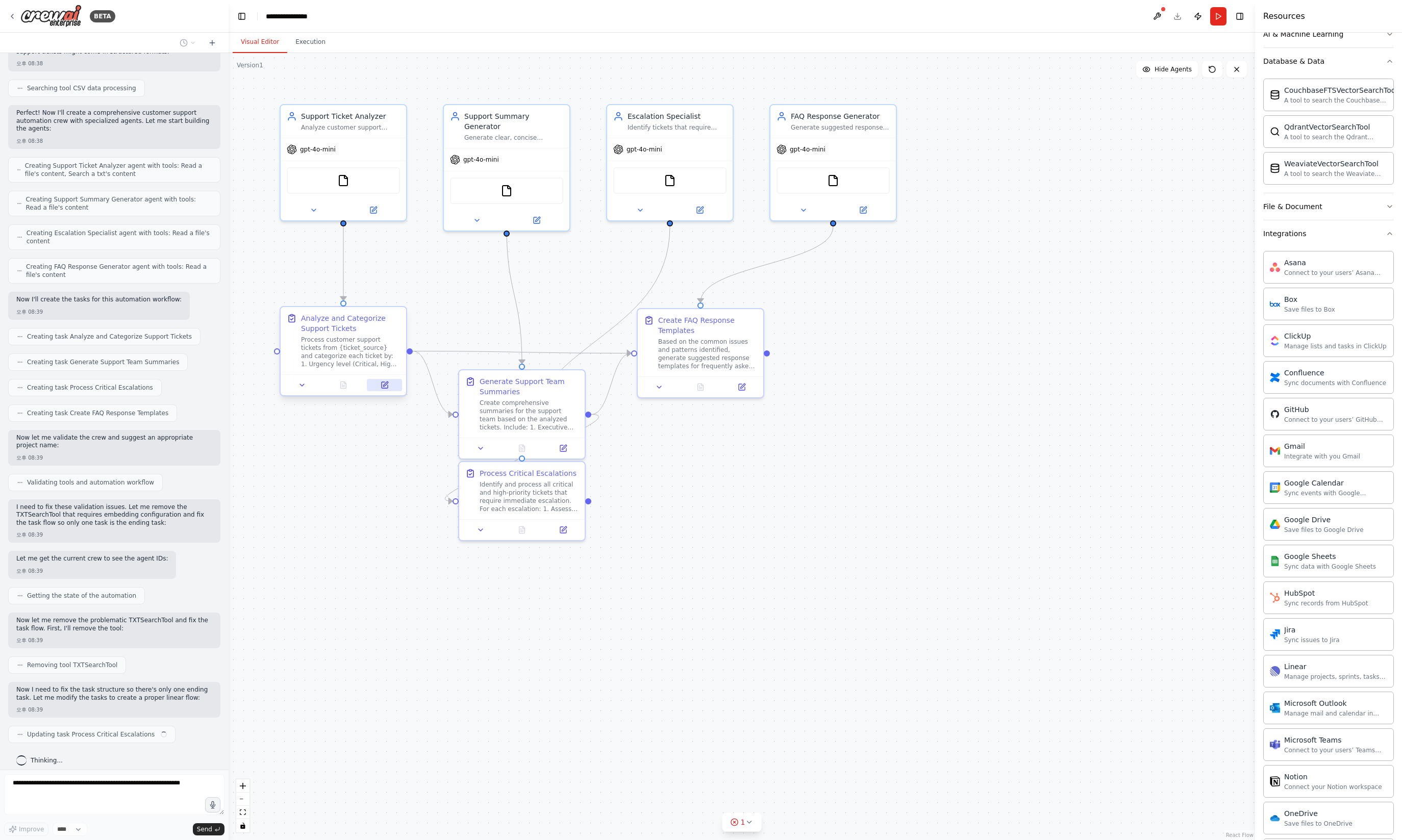
click at [391, 386] on button at bounding box center [384, 385] width 35 height 12
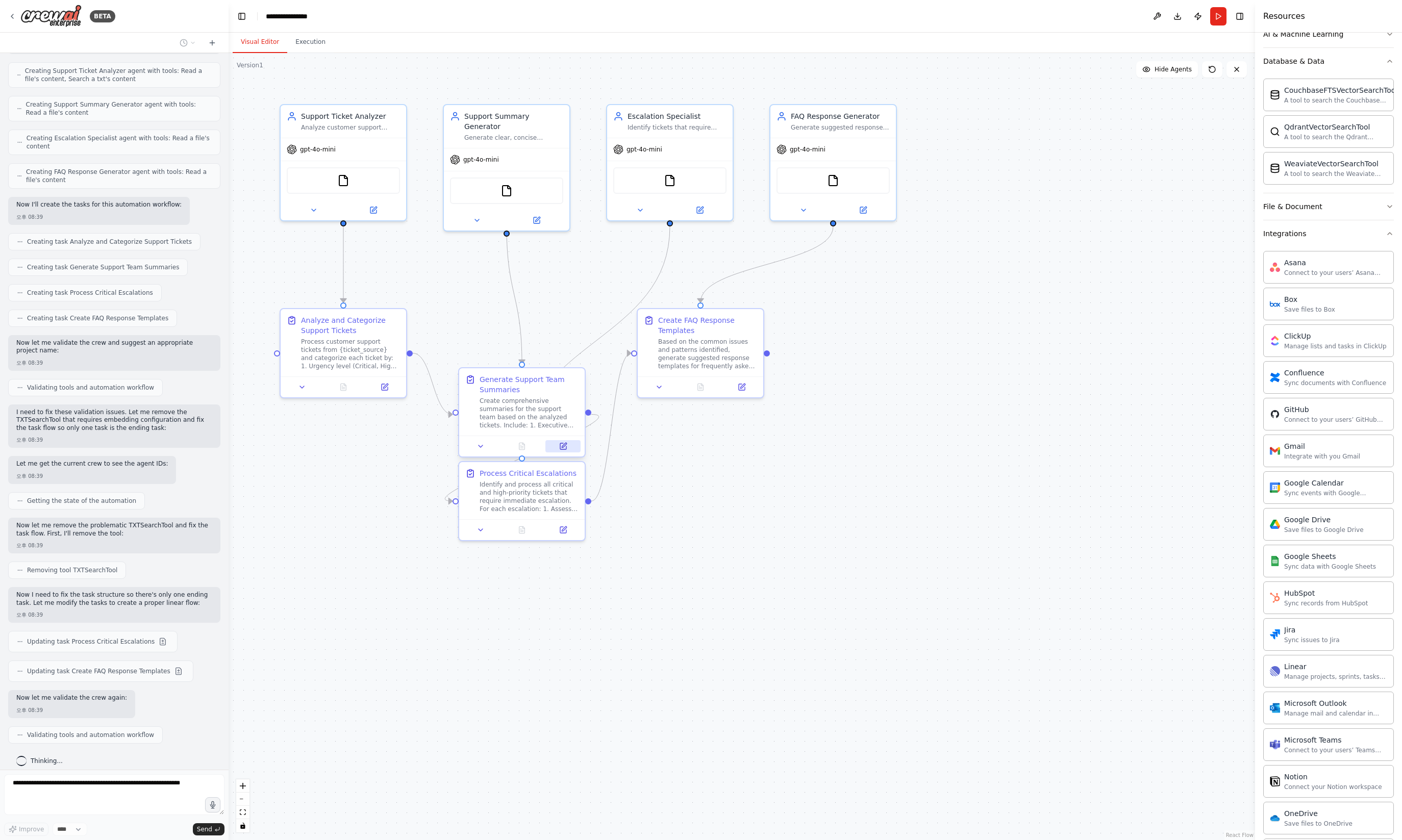
scroll to position [415, 0]
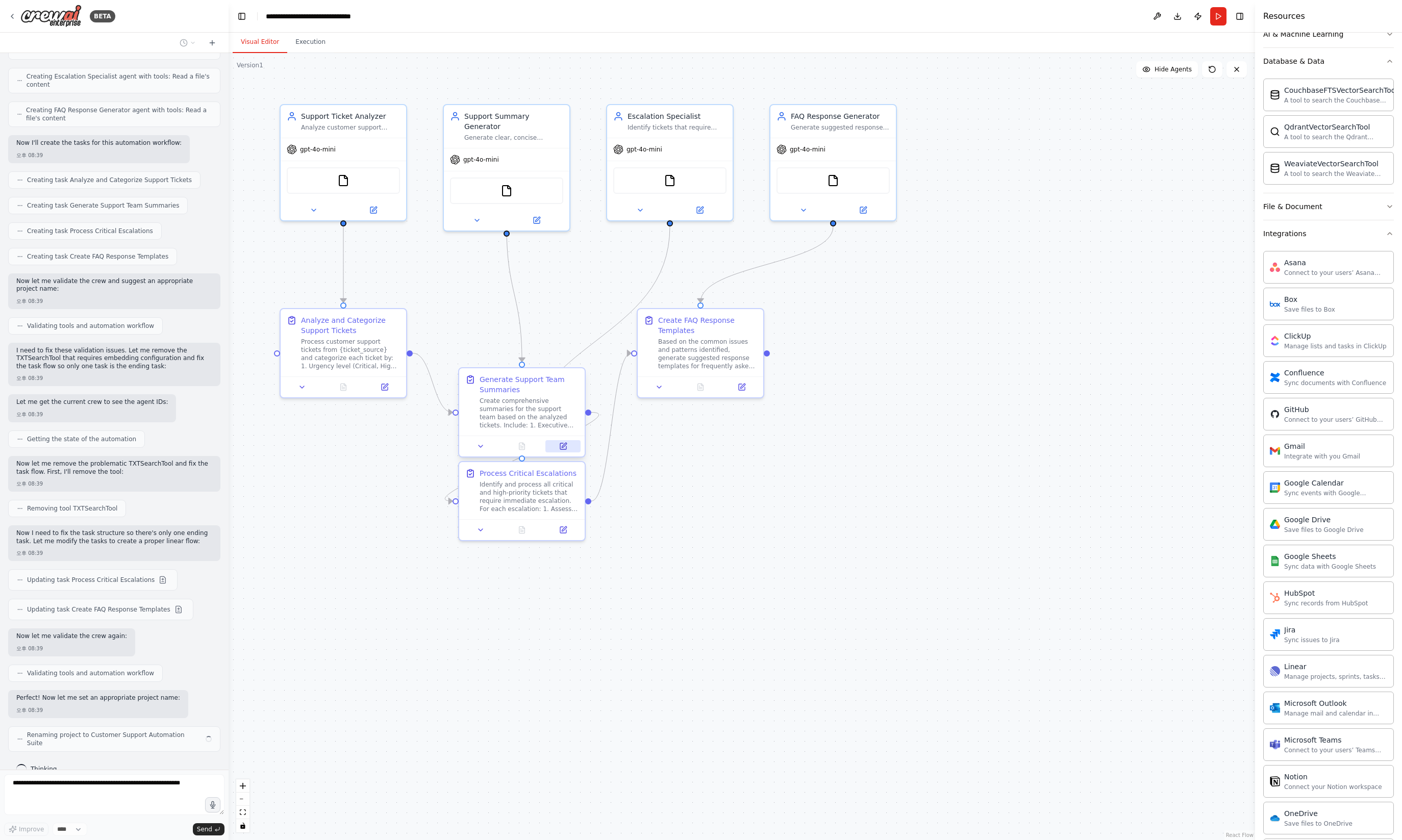
click at [563, 450] on icon at bounding box center [563, 446] width 8 height 8
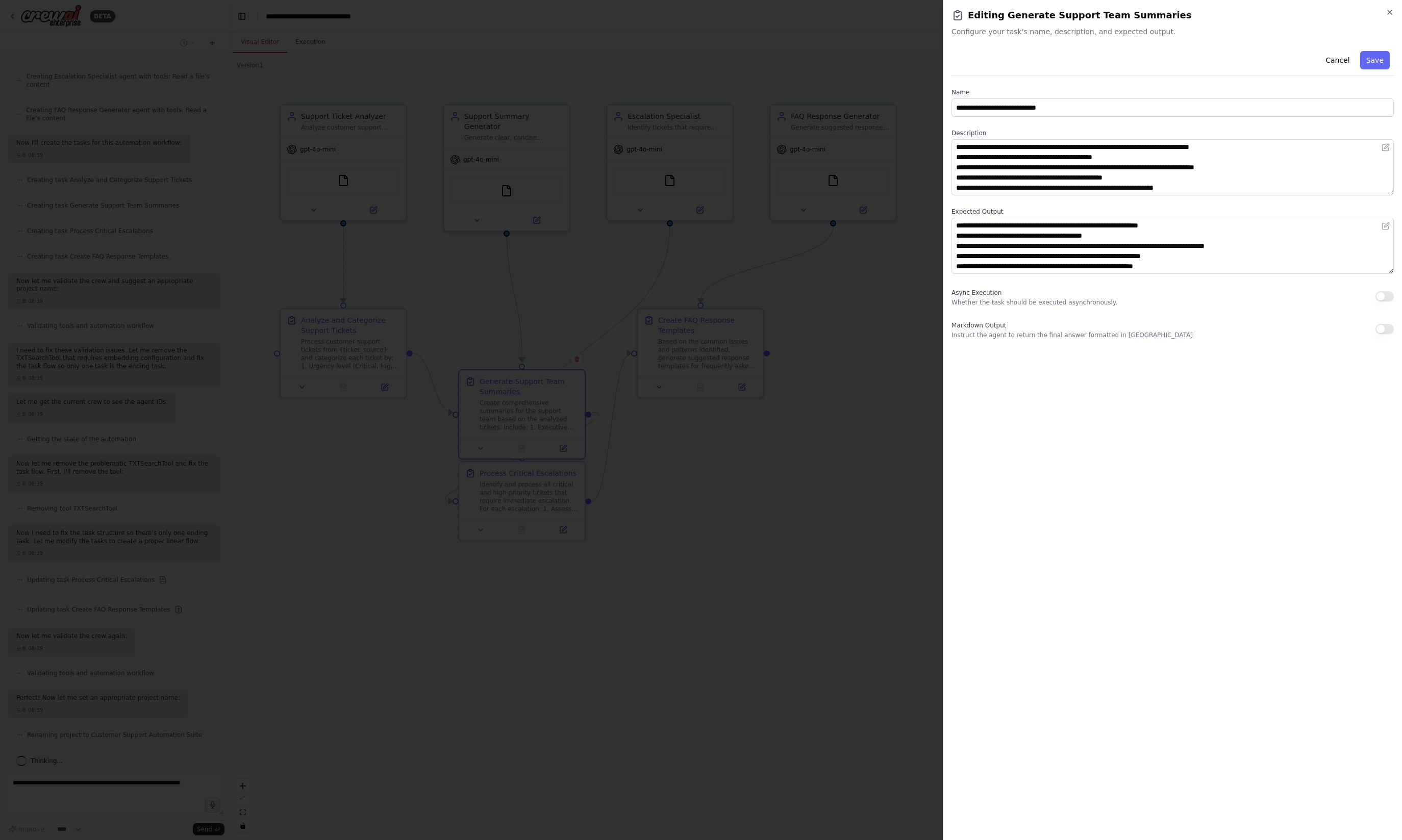
click at [649, 496] on div at bounding box center [701, 420] width 1402 height 840
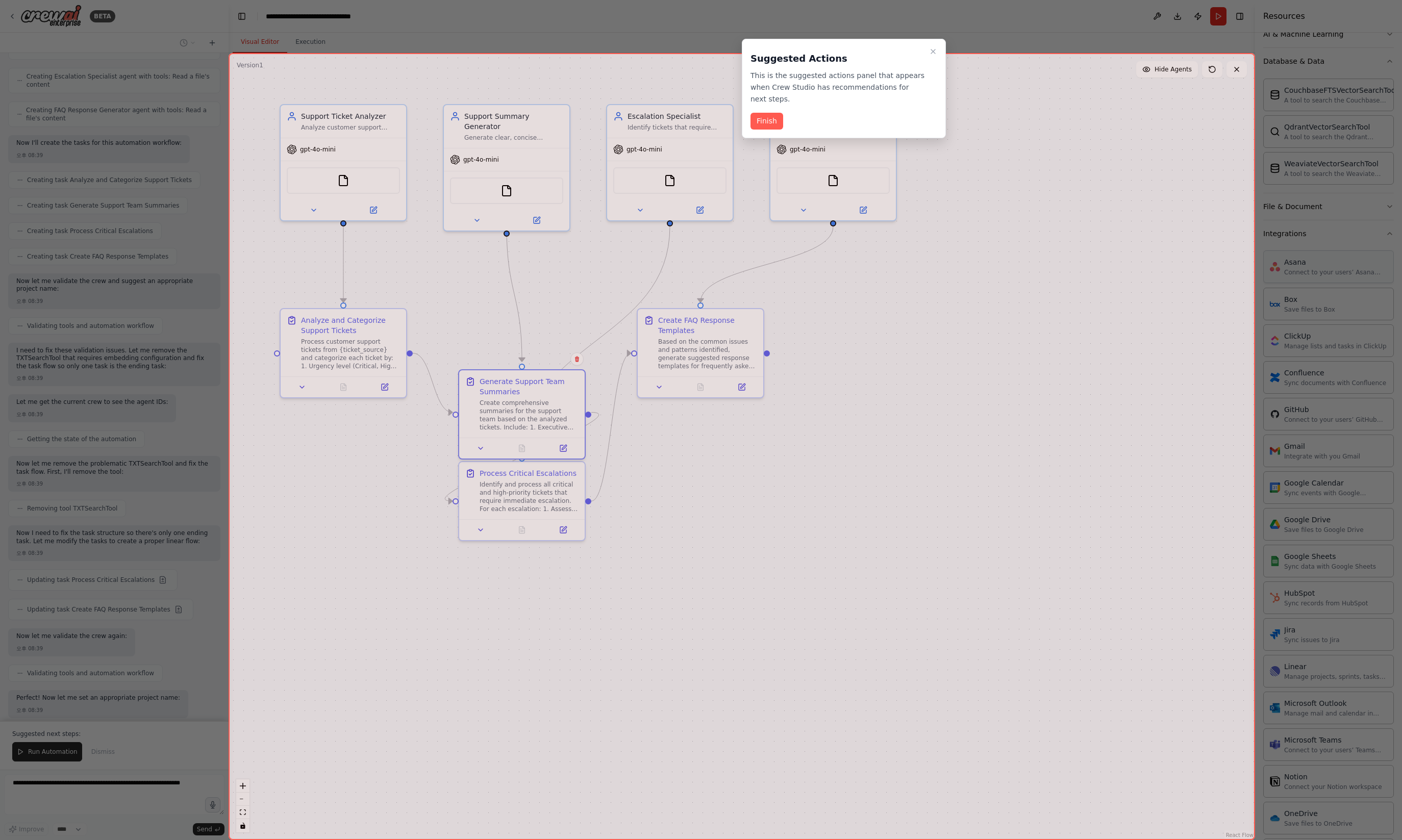
scroll to position [0, 0]
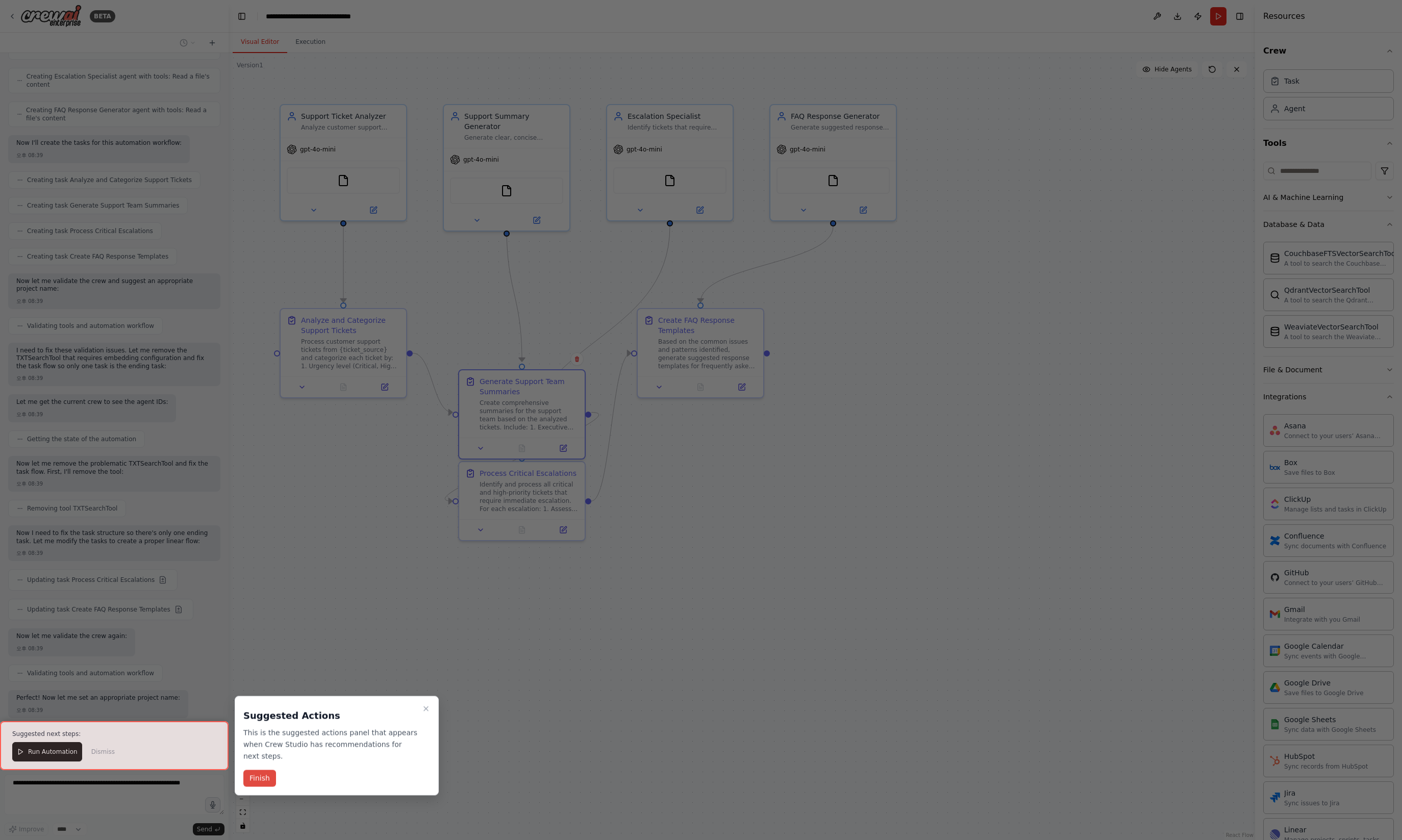
click at [263, 782] on button "Finish" at bounding box center [259, 778] width 33 height 16
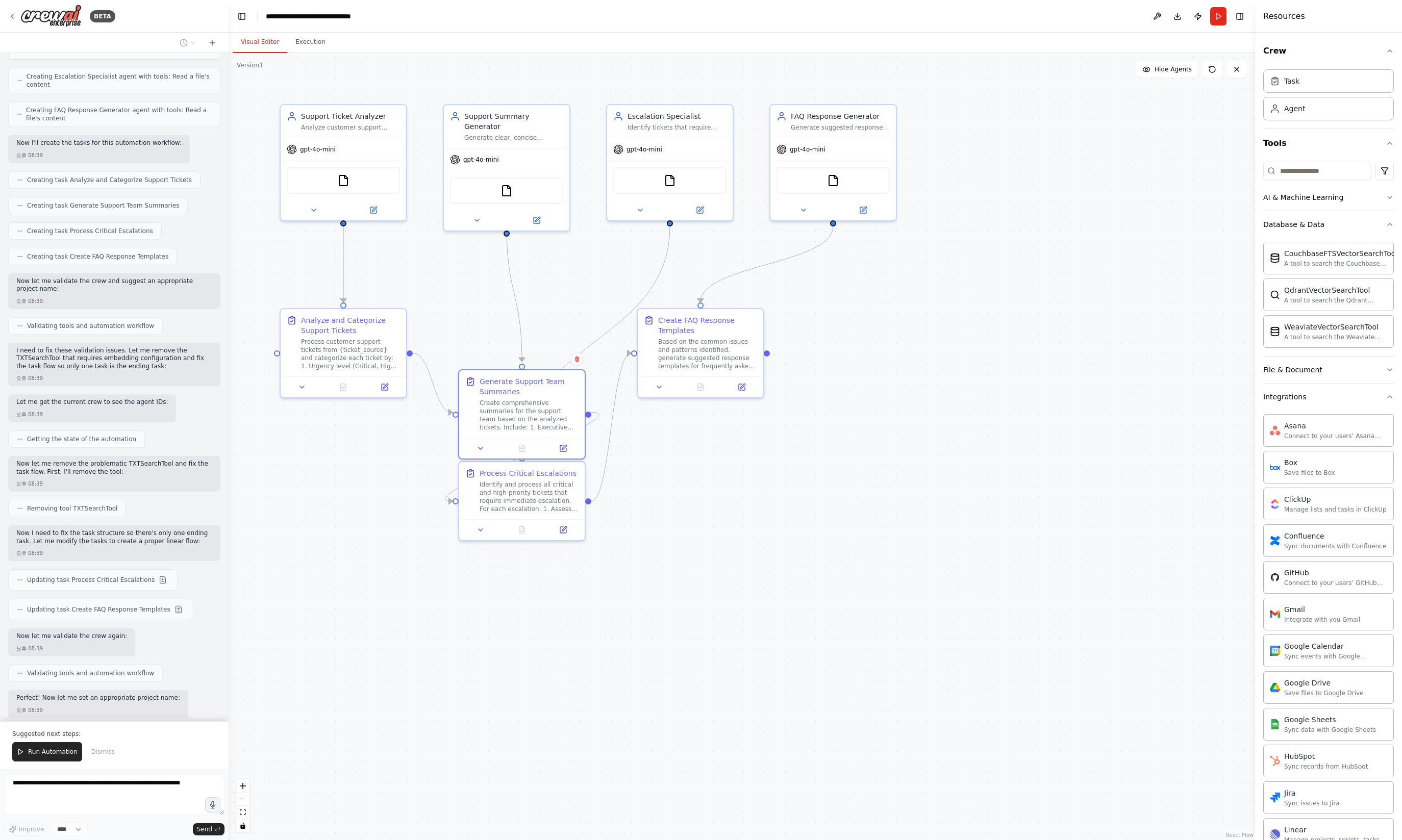
scroll to position [464, 0]
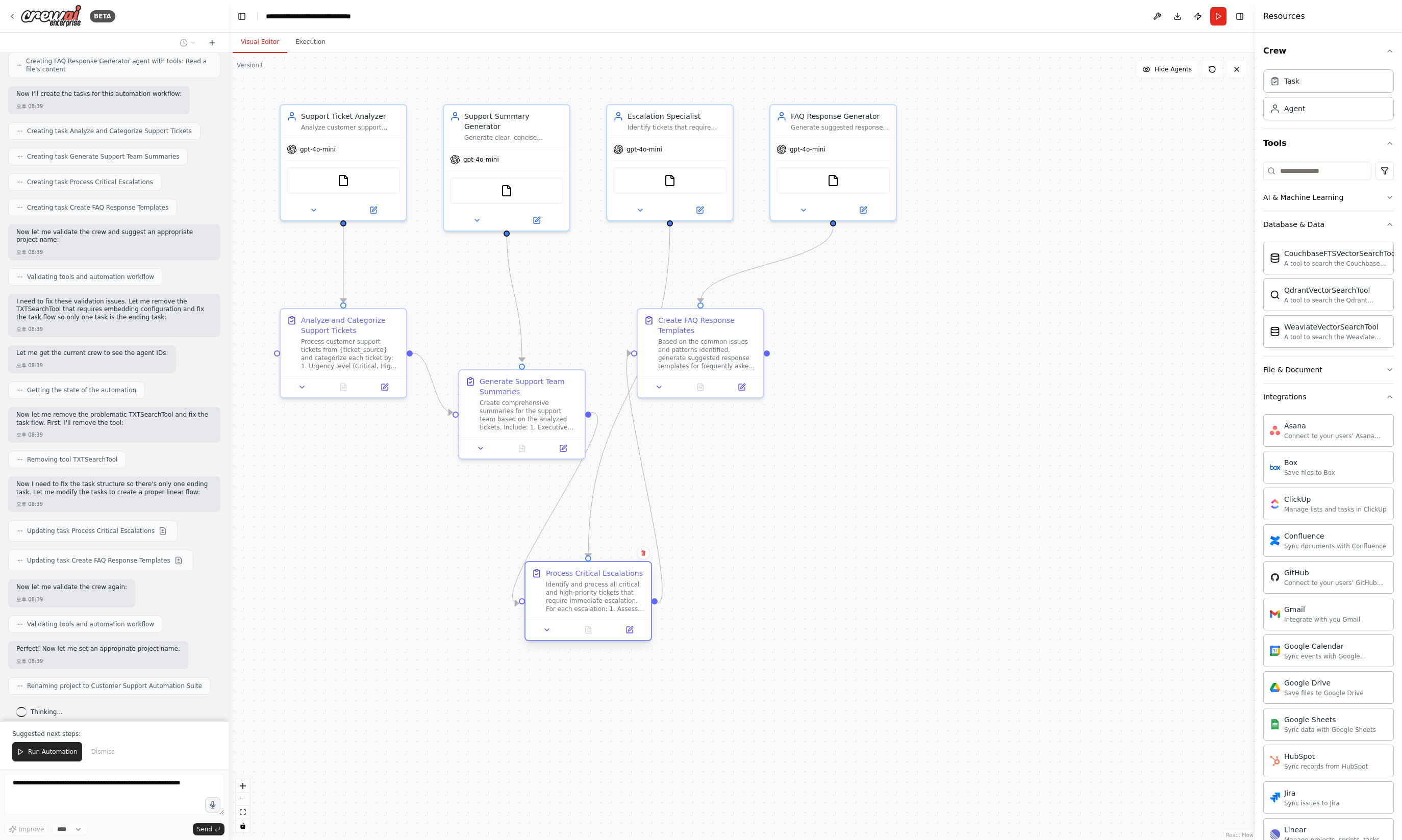
drag, startPoint x: 519, startPoint y: 478, endPoint x: 627, endPoint y: 600, distance: 162.9
click at [624, 596] on div "Identify and process all critical and high-priority tickets that require immedi…" at bounding box center [596, 597] width 99 height 33
drag, startPoint x: 627, startPoint y: 600, endPoint x: 672, endPoint y: 623, distance: 50.5
click at [672, 623] on div "Process Critical Escalations Identify and process all critical and high-priorit…" at bounding box center [636, 611] width 99 height 45
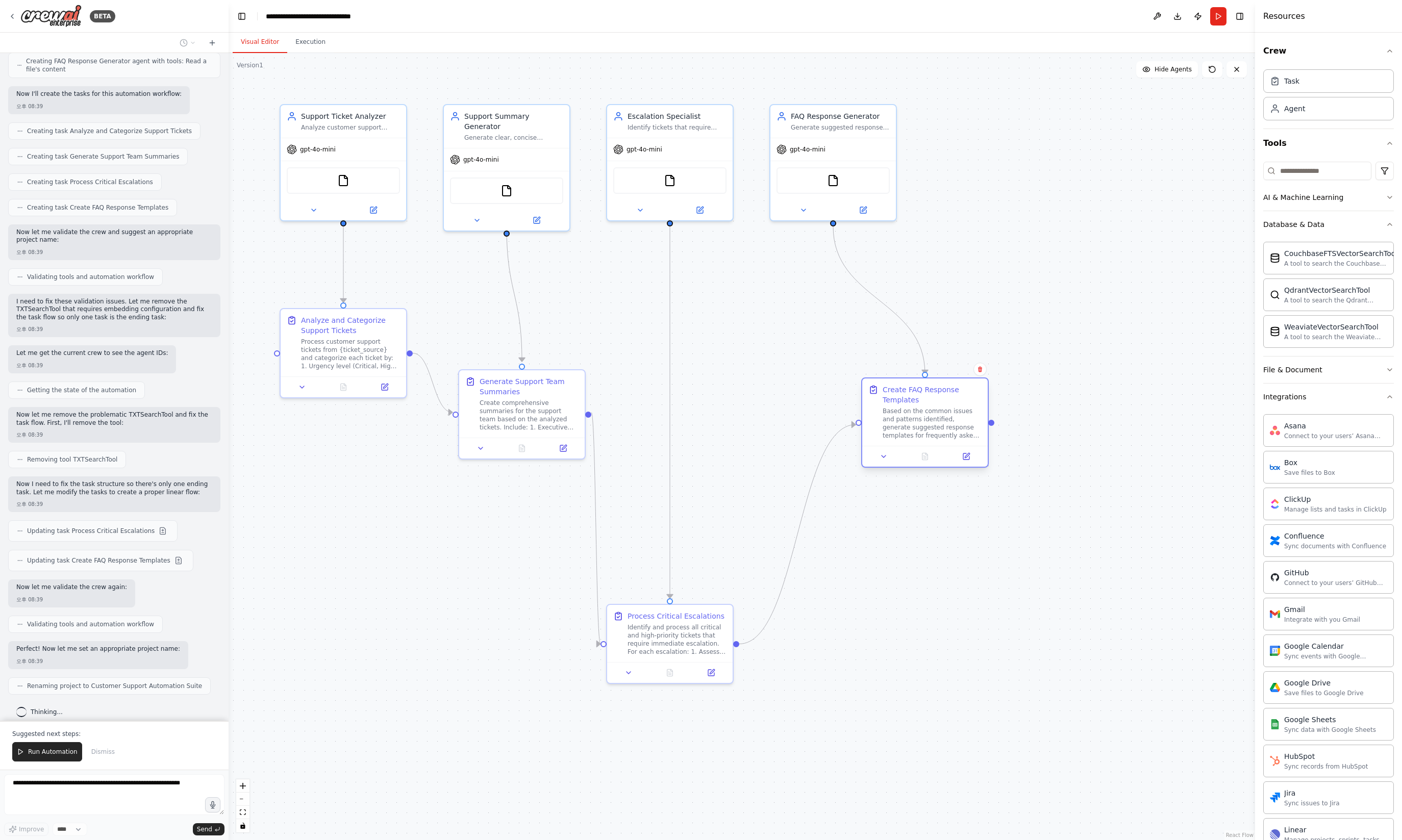
drag, startPoint x: 705, startPoint y: 321, endPoint x: 934, endPoint y: 395, distance: 240.7
click at [934, 395] on div "Create FAQ Response Templates" at bounding box center [932, 395] width 99 height 20
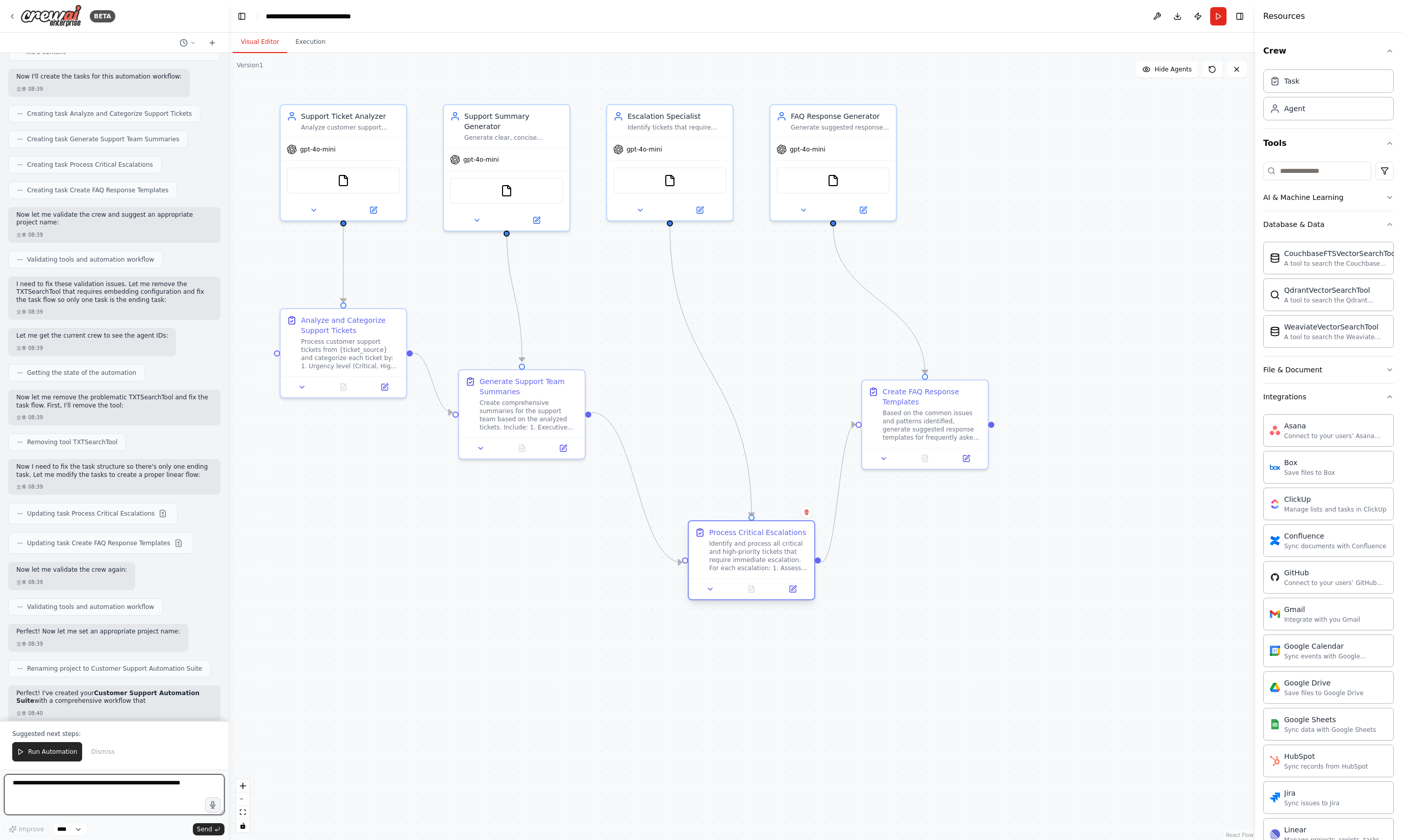
drag, startPoint x: 672, startPoint y: 657, endPoint x: 755, endPoint y: 572, distance: 118.8
click at [755, 572] on div "Process Critical Escalations Identify and process all critical and high-priorit…" at bounding box center [751, 550] width 125 height 57
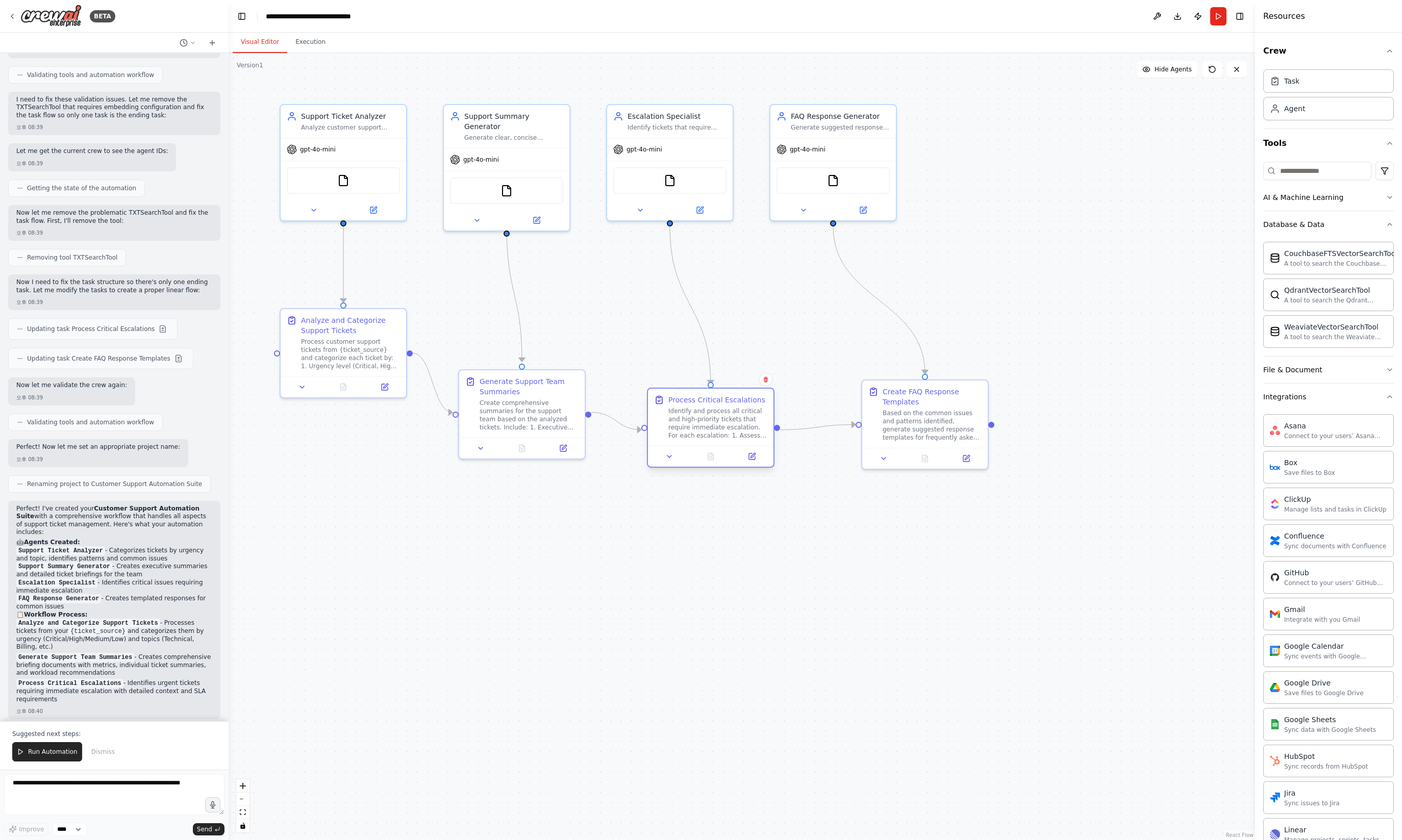
drag, startPoint x: 755, startPoint y: 572, endPoint x: 717, endPoint y: 439, distance: 138.3
click at [717, 439] on div "Identify and process all critical and high-priority tickets that require immedi…" at bounding box center [717, 424] width 99 height 33
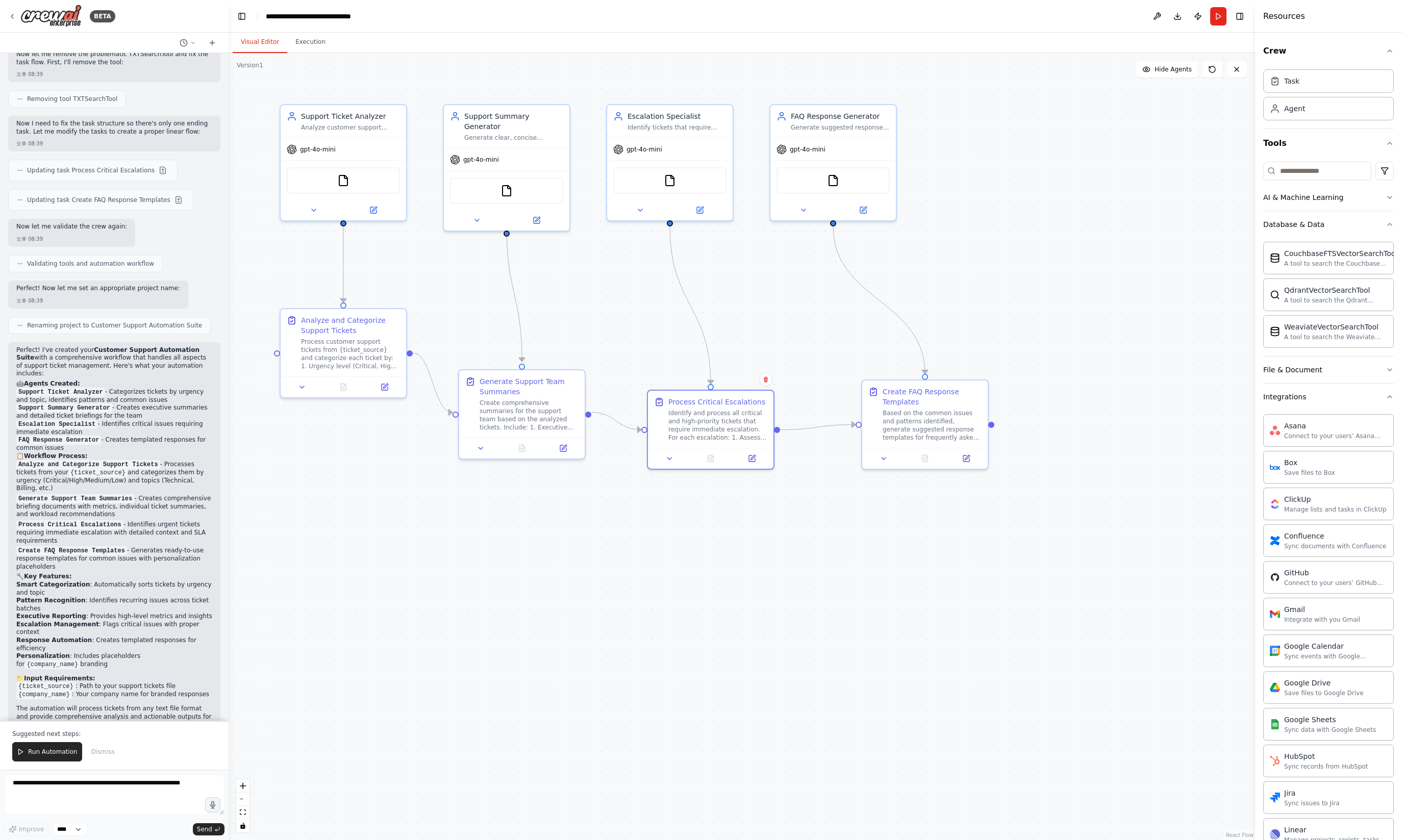
scroll to position [833, 0]
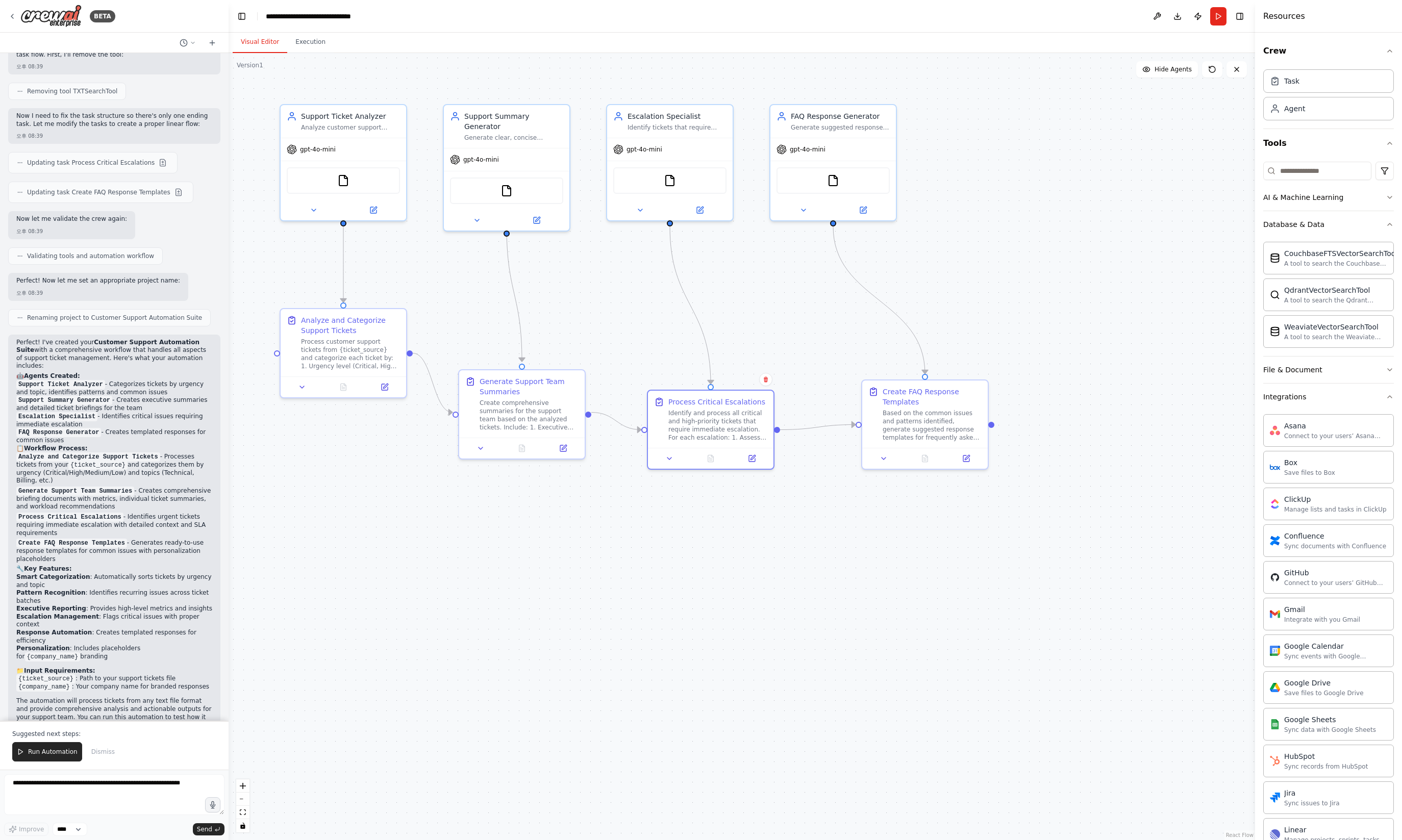
click at [525, 549] on div ".deletable-edge-delete-btn { width: 20px; height: 20px; border: 0px solid #ffff…" at bounding box center [742, 447] width 1026 height 787
click at [560, 426] on div "Create comprehensive summaries for the support team based on the analyzed ticke…" at bounding box center [529, 414] width 99 height 33
click at [567, 503] on div ".deletable-edge-delete-btn { width: 20px; height: 20px; border: 0px solid #ffff…" at bounding box center [742, 447] width 1026 height 787
click at [1153, 14] on button at bounding box center [1157, 16] width 16 height 19
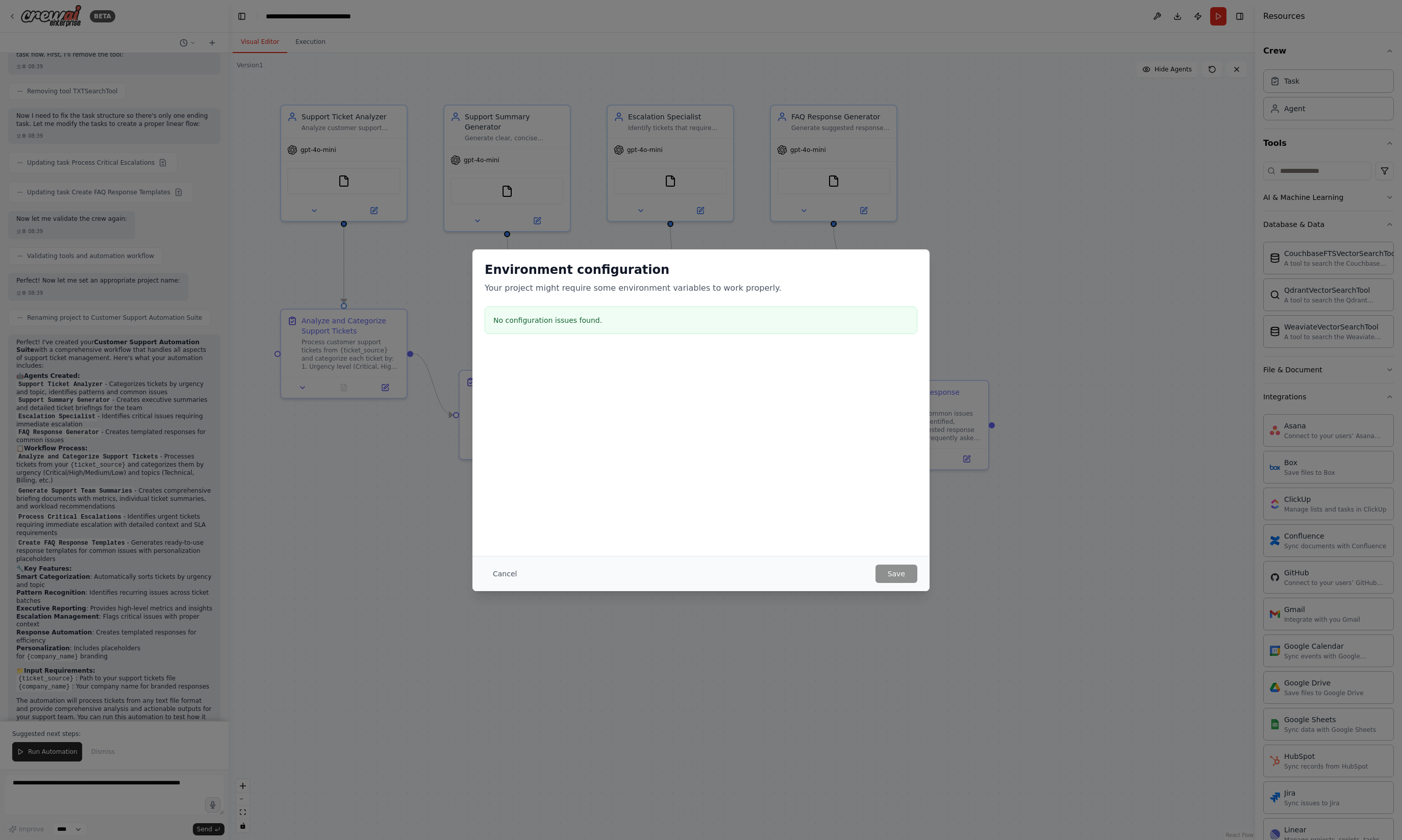
click at [1059, 244] on div "Environment configuration Your project might require some environment variables…" at bounding box center [701, 420] width 1402 height 840
click at [1068, 269] on div "Environment configuration Your project might require some environment variables…" at bounding box center [701, 420] width 1402 height 840
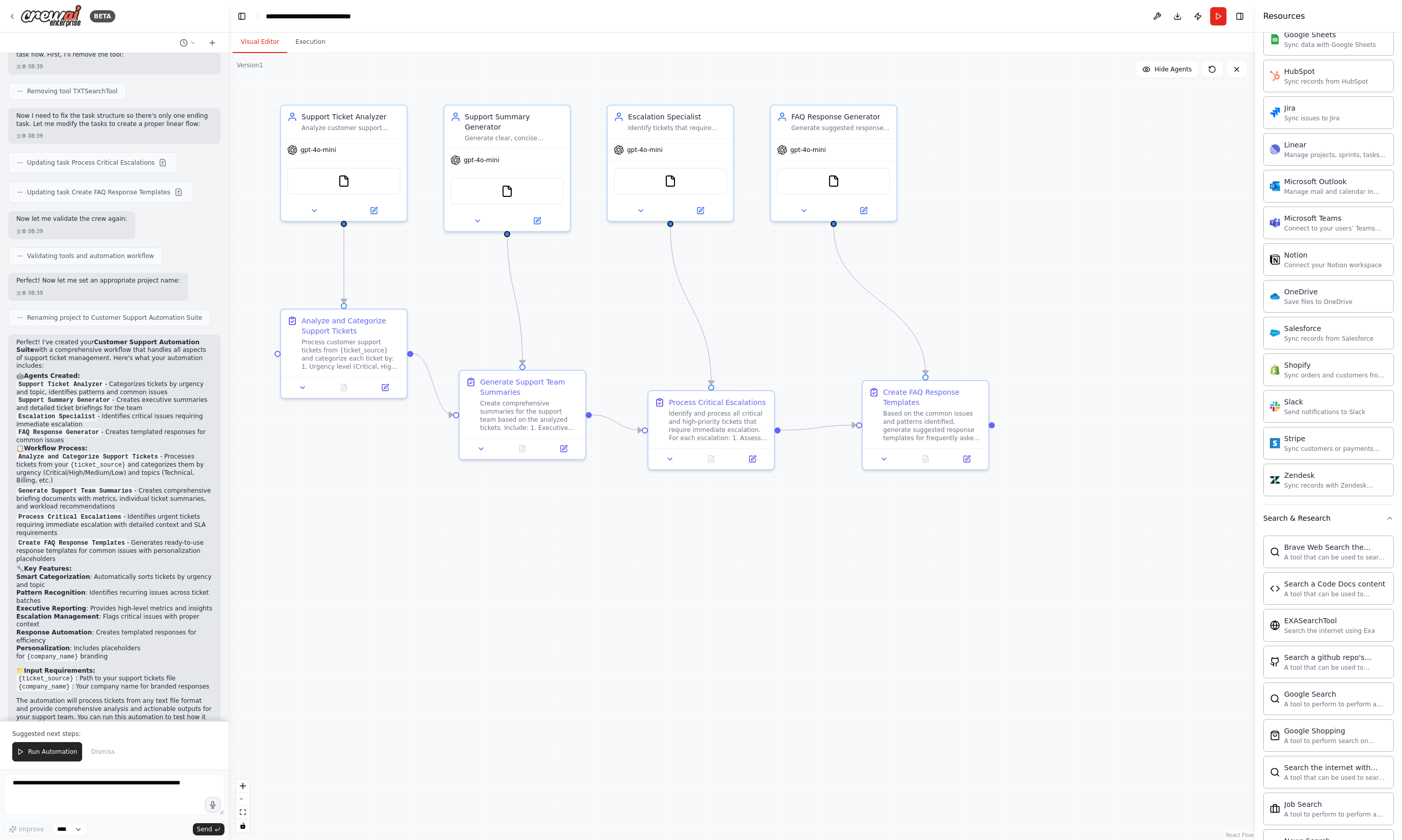
scroll to position [942, 0]
click at [1135, 569] on div ".deletable-edge-delete-btn { width: 20px; height: 20px; border: 0px solid #ffff…" at bounding box center [742, 447] width 1026 height 787
